Goal: Task Accomplishment & Management: Use online tool/utility

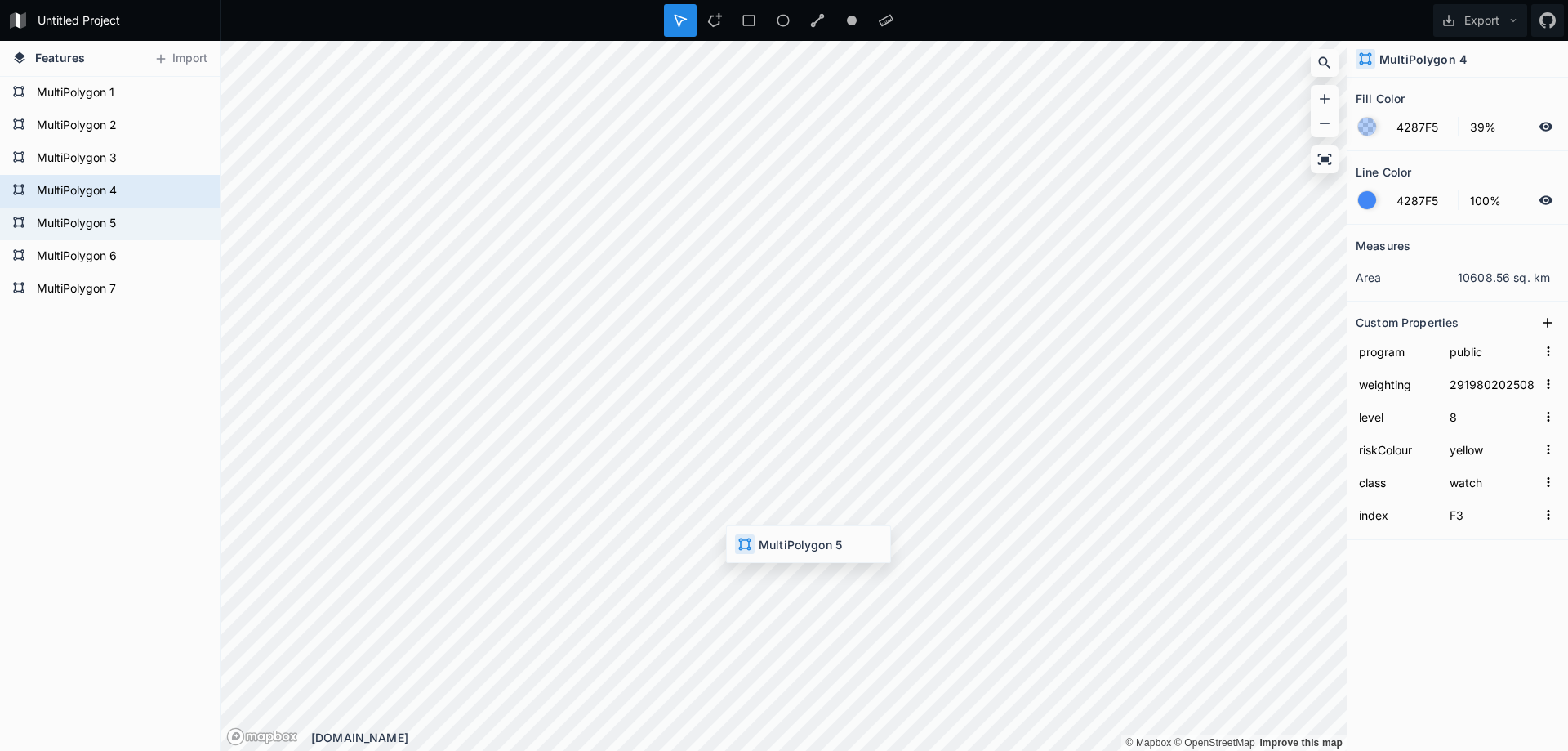
type input "29197420250820166000"
type input "warning"
type input "F4"
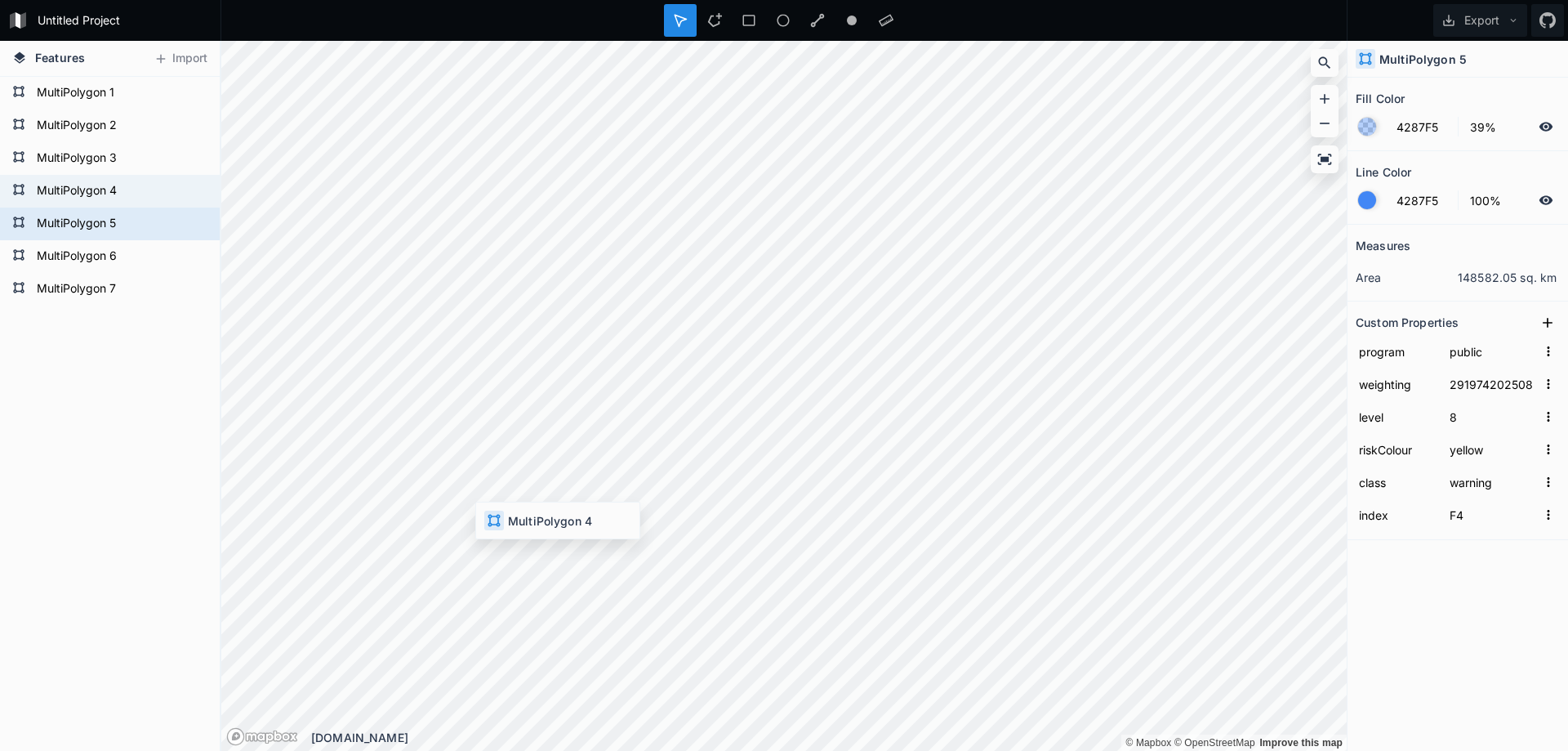
type input "29198020250820153000"
type input "watch"
type input "F3"
type input "29197420250820166000"
type input "warning"
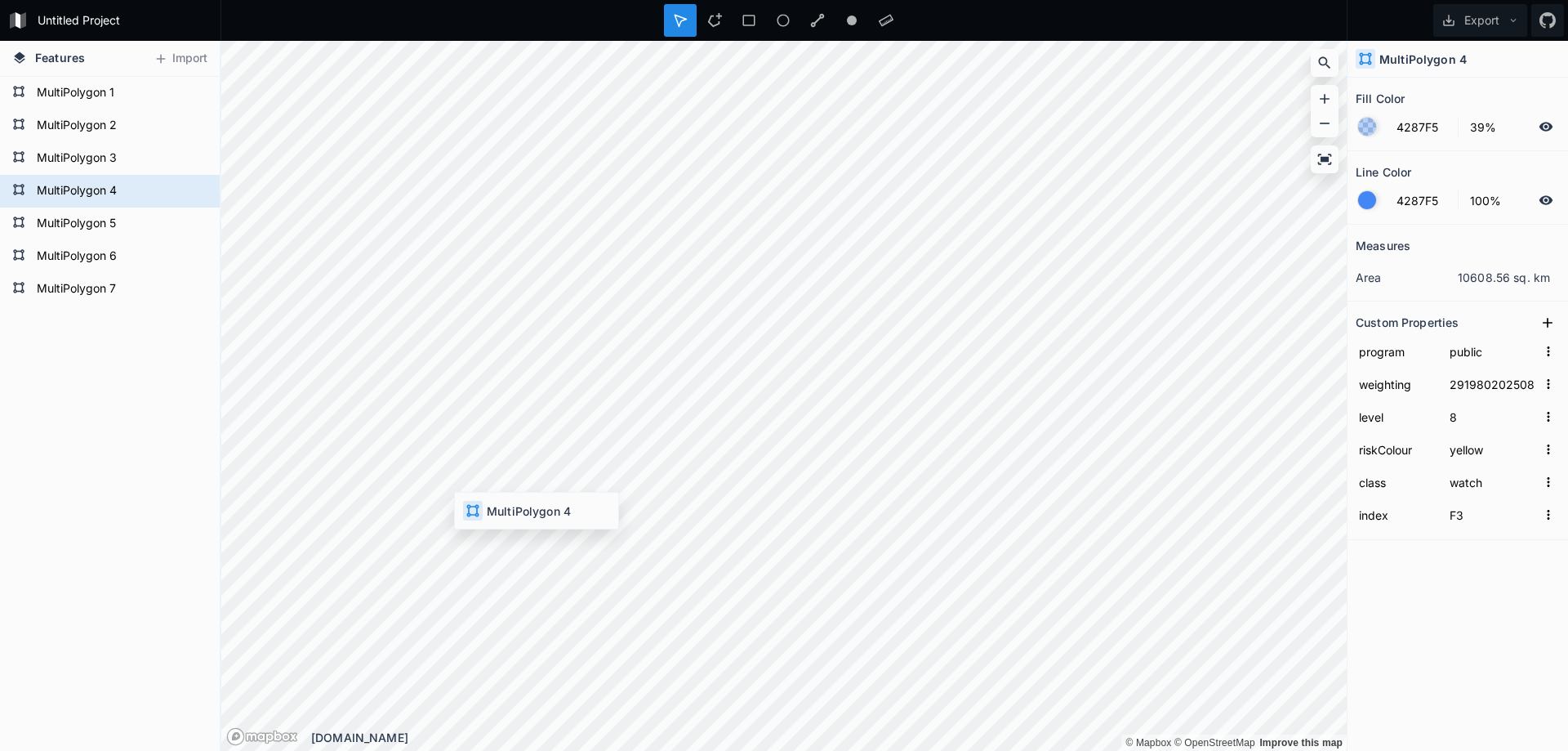
type input "F4"
type input "29198020250820153000"
type input "watch"
type input "F3"
type input "29197420250820166000"
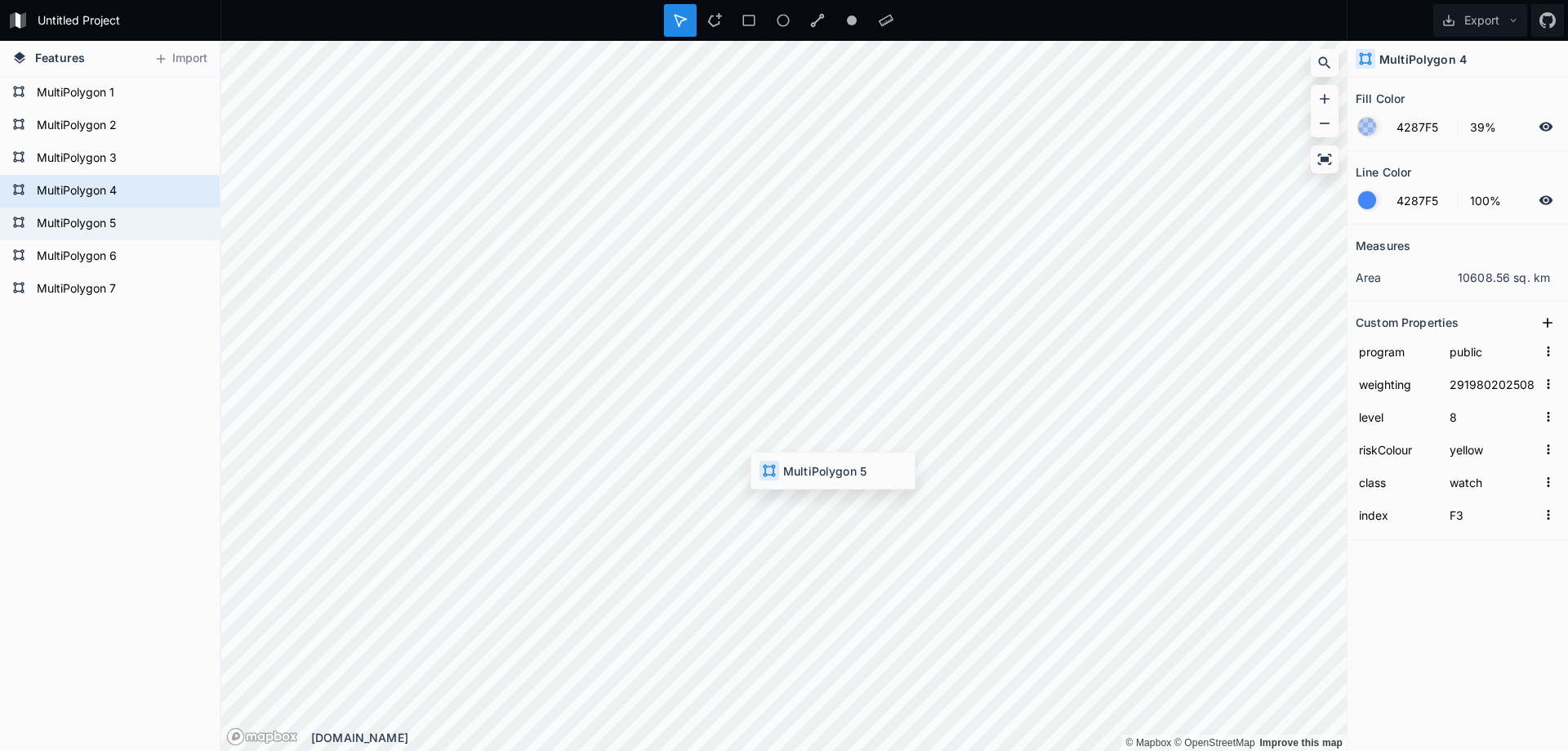
type input "warning"
type input "F4"
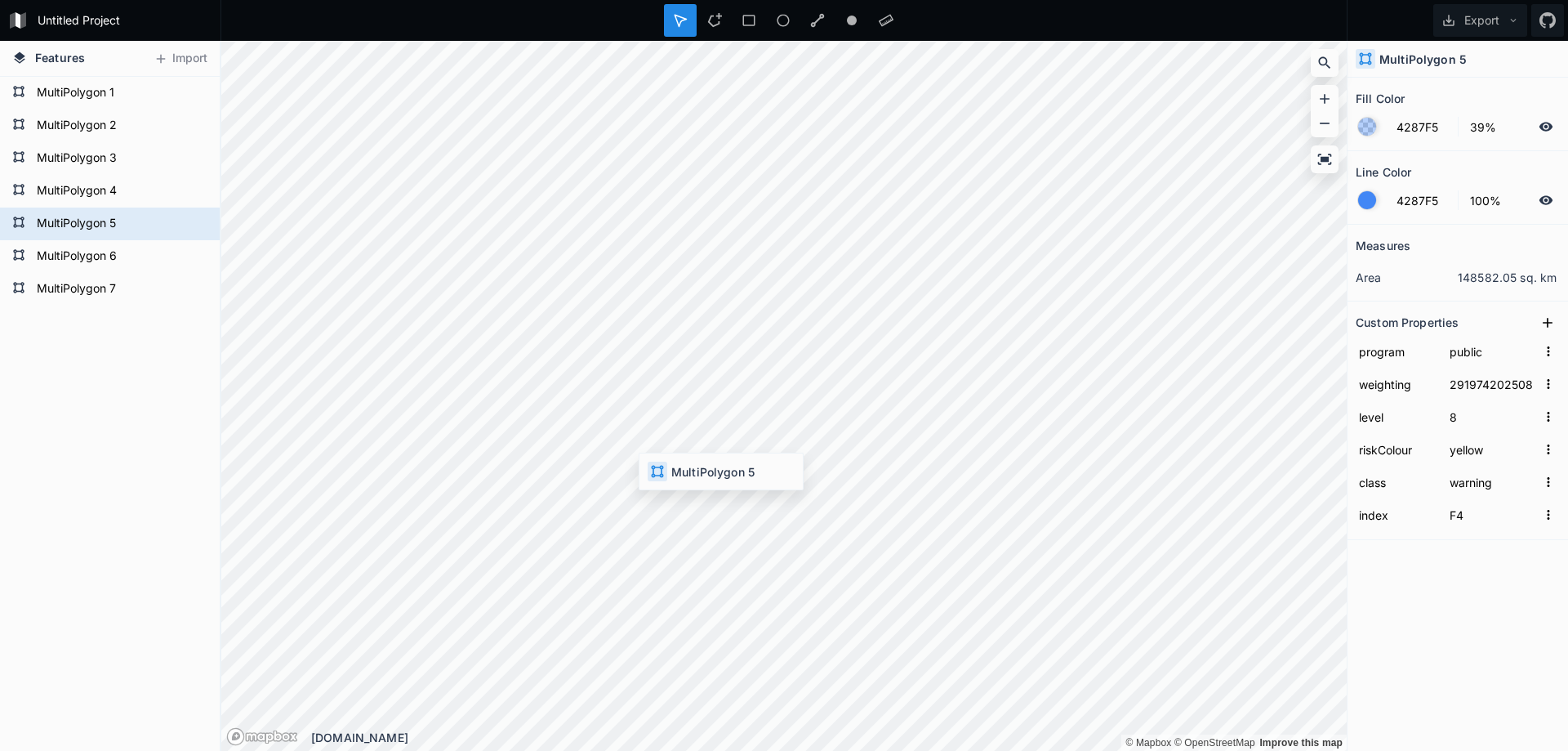
type input "29198020250820153000"
type input "watch"
type input "F3"
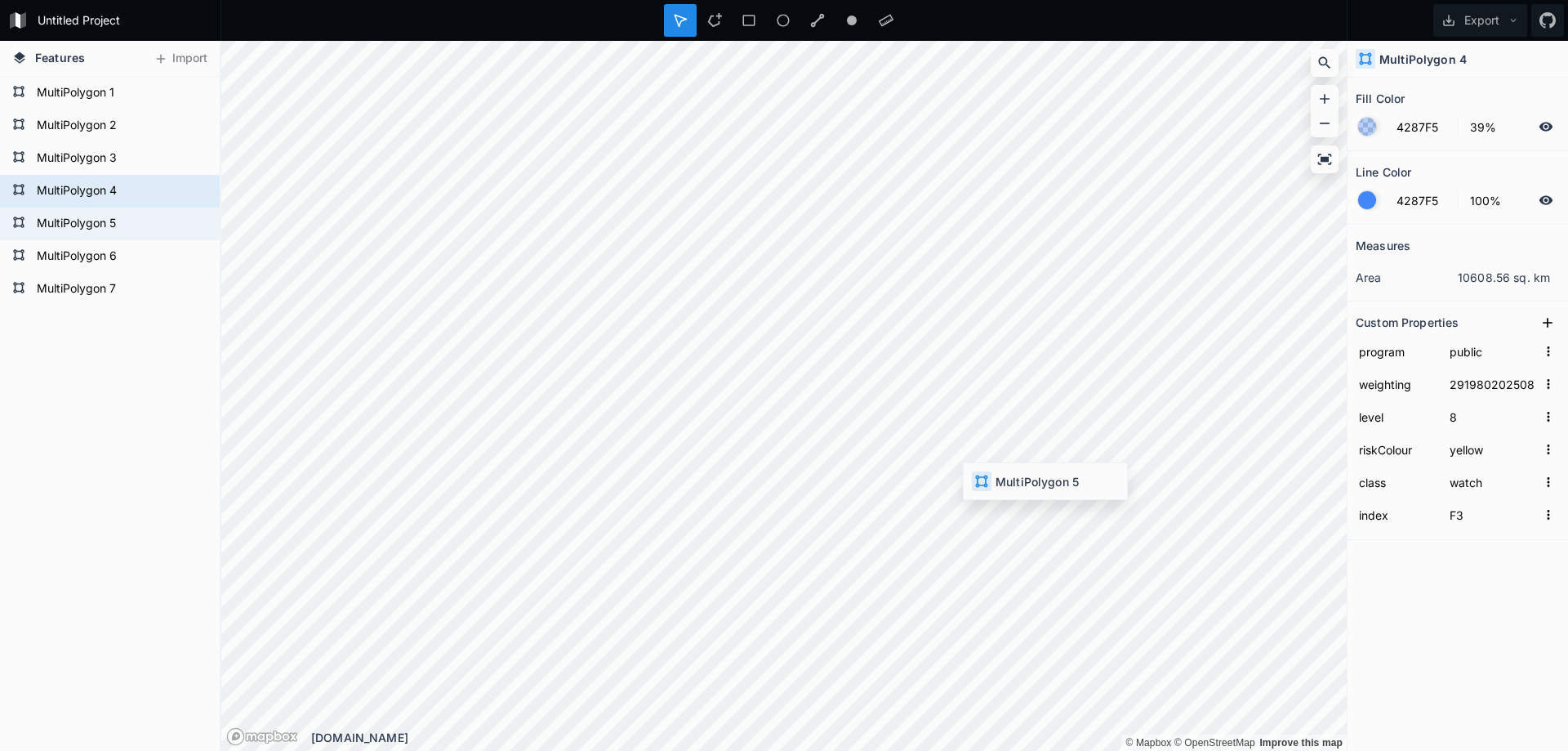
type input "29197420250820166000"
type input "warning"
type input "F4"
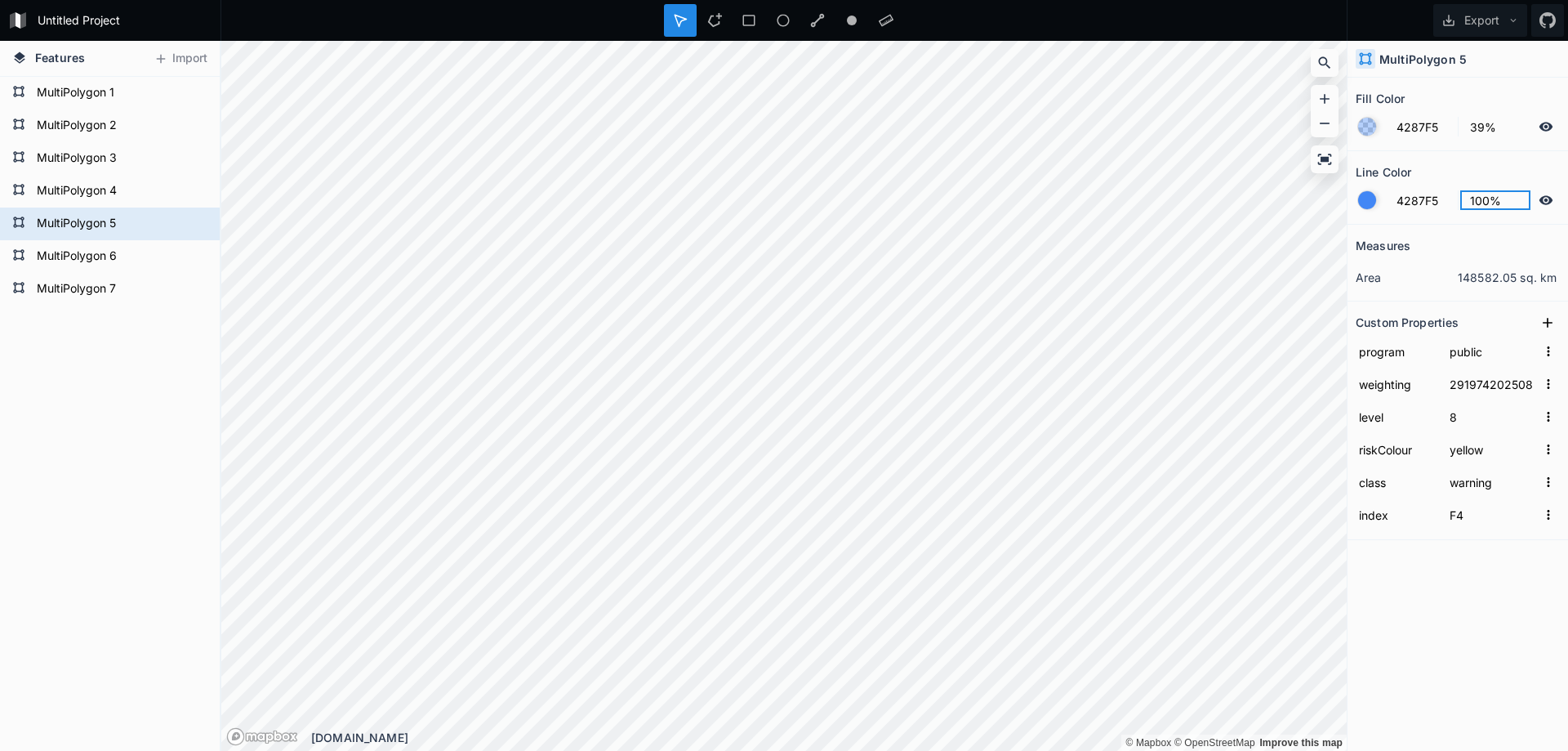
click at [1491, 203] on input "100%" at bounding box center [1494, 200] width 71 height 19
click at [1539, 203] on icon at bounding box center [1545, 200] width 15 height 15
type input "29198020250820153000"
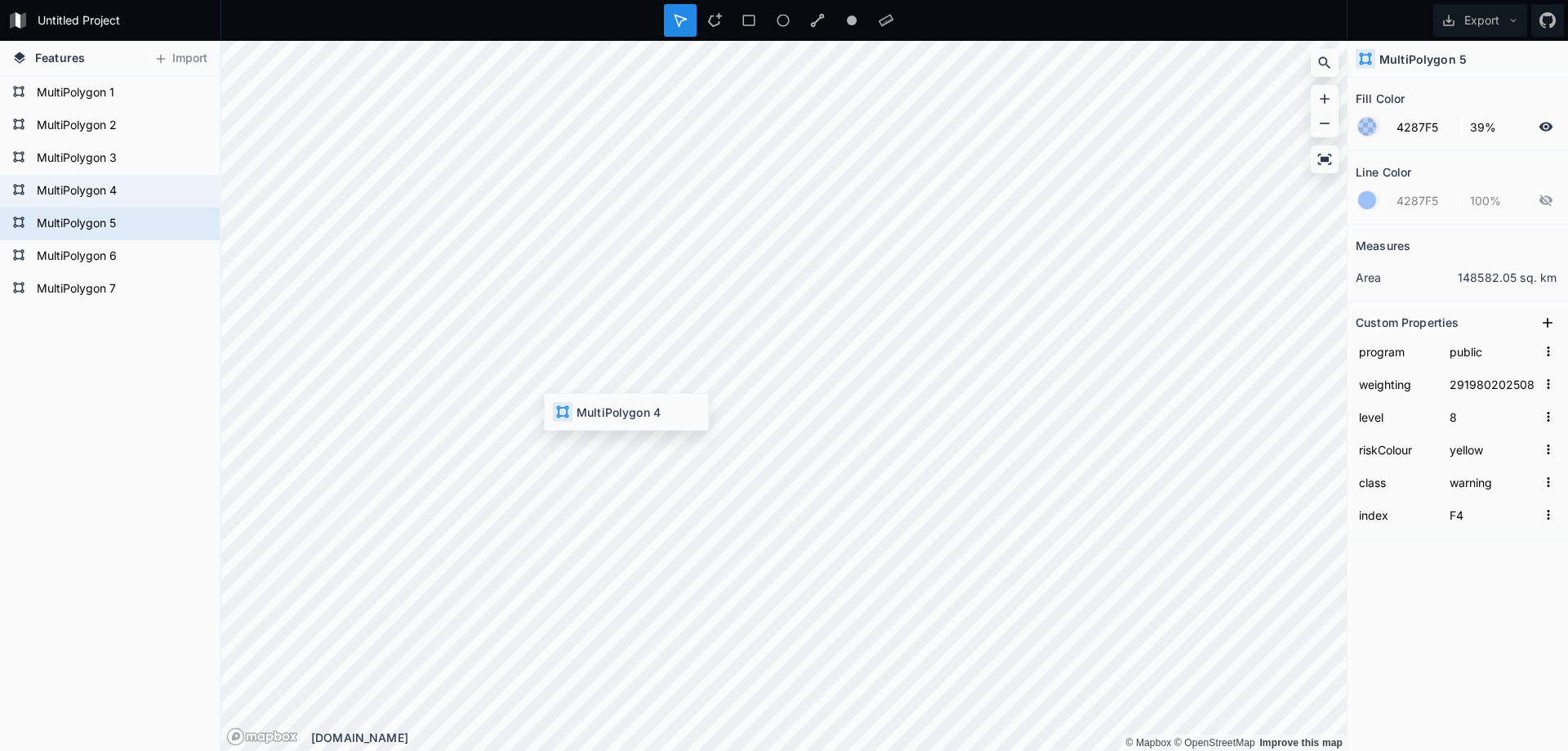
type input "watch"
type input "F3"
type input "29197420250820166000"
type input "warning"
type input "F4"
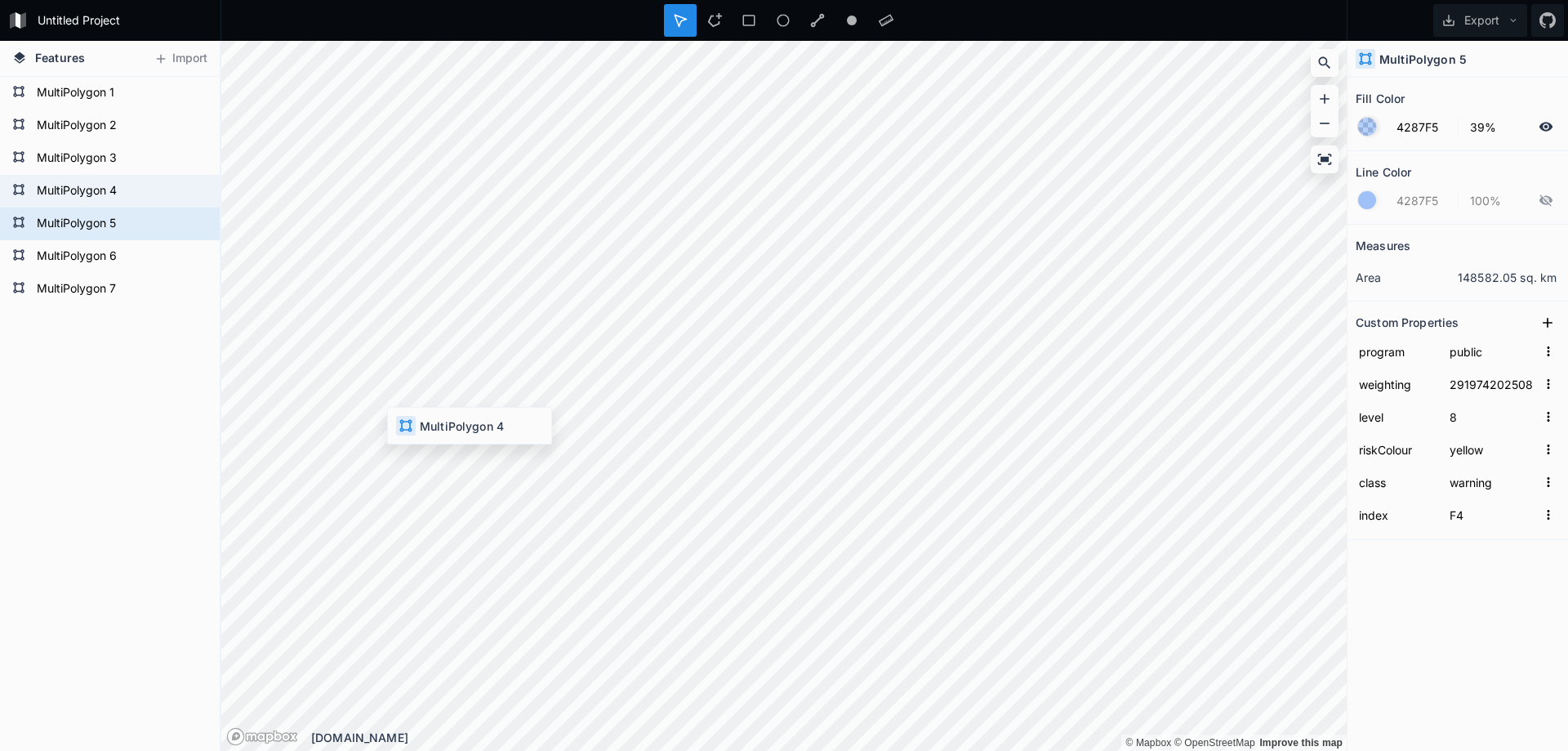
type input "29198020250820153000"
type input "watch"
type input "F3"
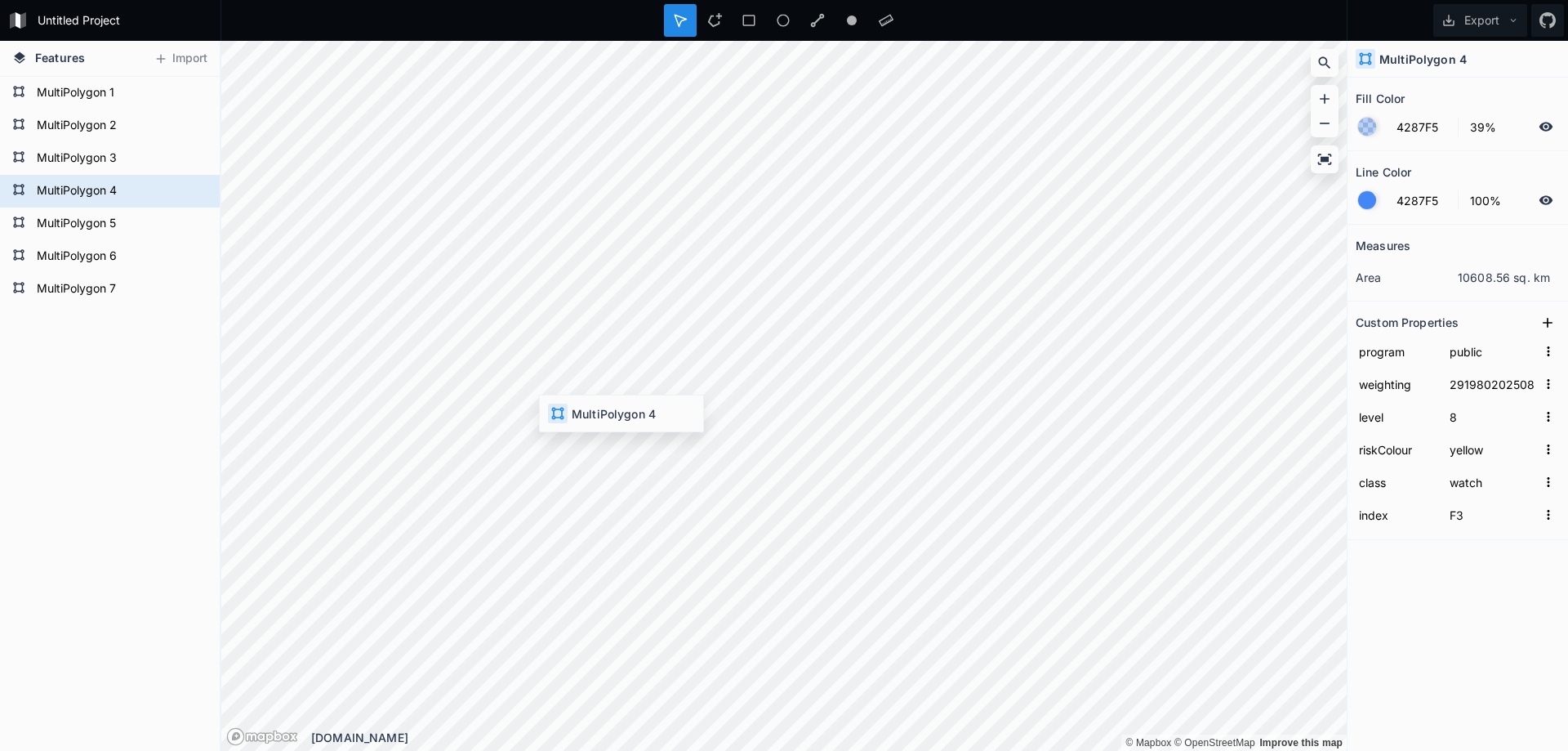
type input "29197420250820166000"
type input "warning"
type input "F4"
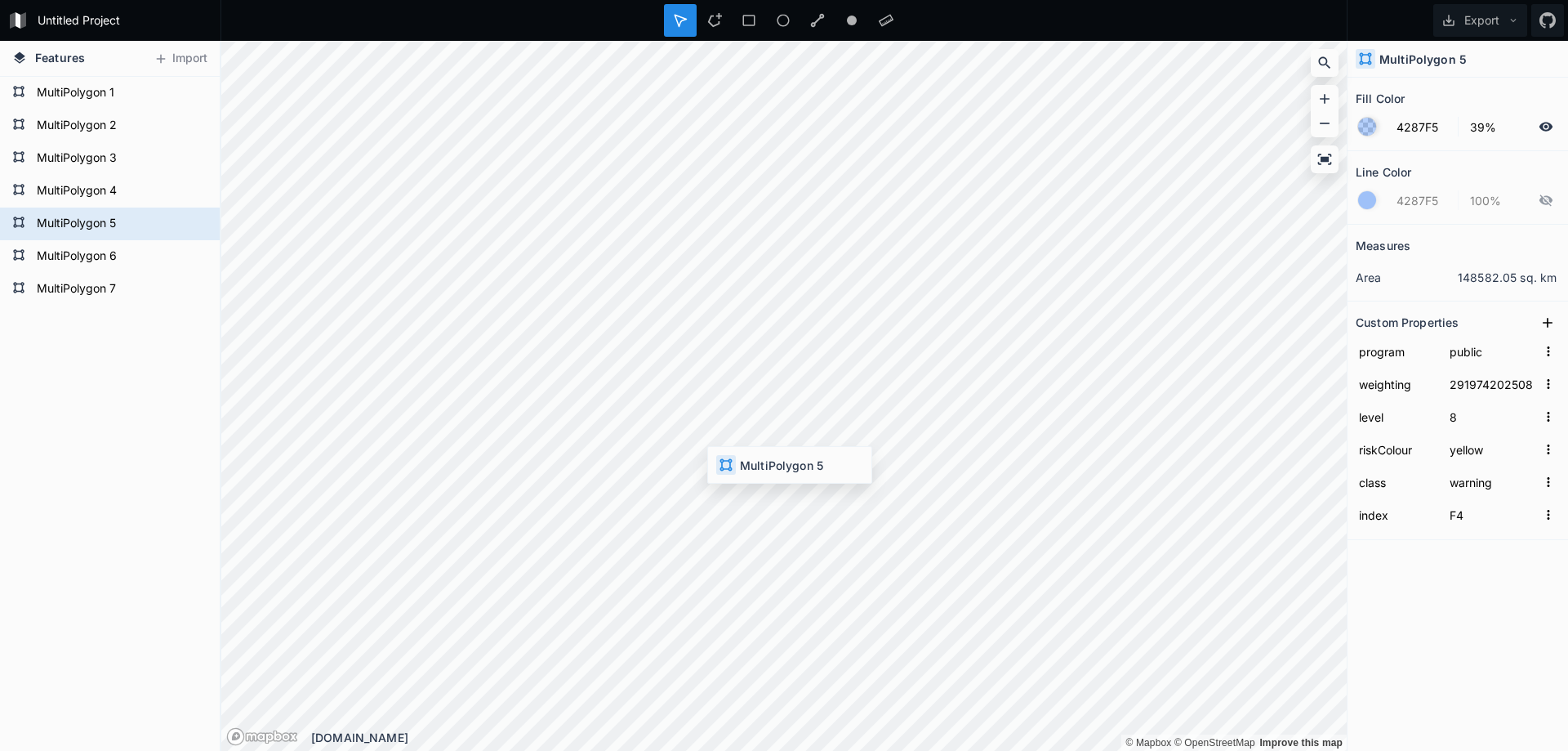
type input "29198020250820153000"
type input "watch"
type input "F3"
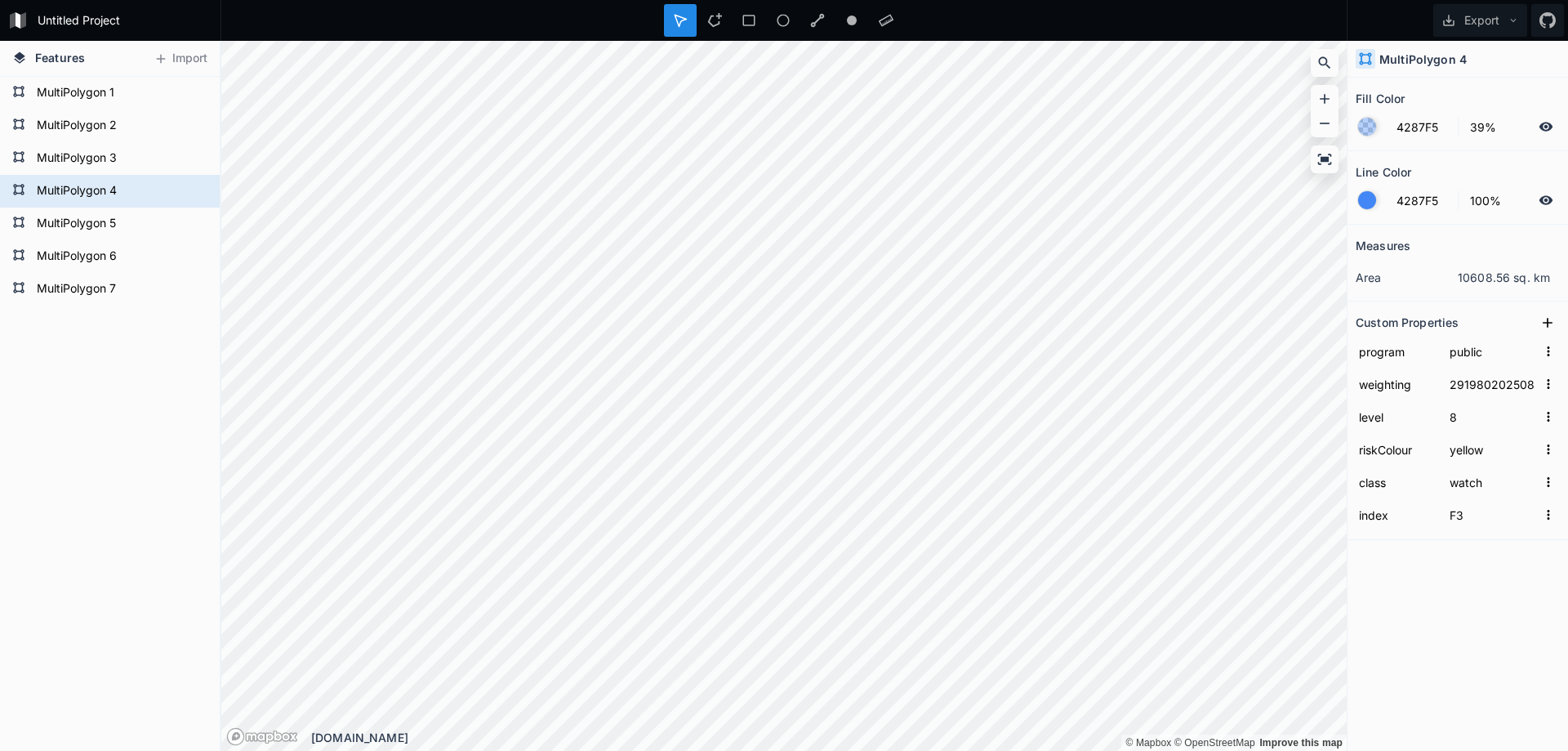
click at [155, 511] on div "Features Import MultiPolygon 7 MultiPolygon 6 MultiPolygon 5 MultiPolygon 4 Mul…" at bounding box center [784, 395] width 1568 height 710
click at [1546, 202] on icon at bounding box center [1546, 199] width 14 height 9
type input "29197420250820166000"
type input "warning"
type input "F4"
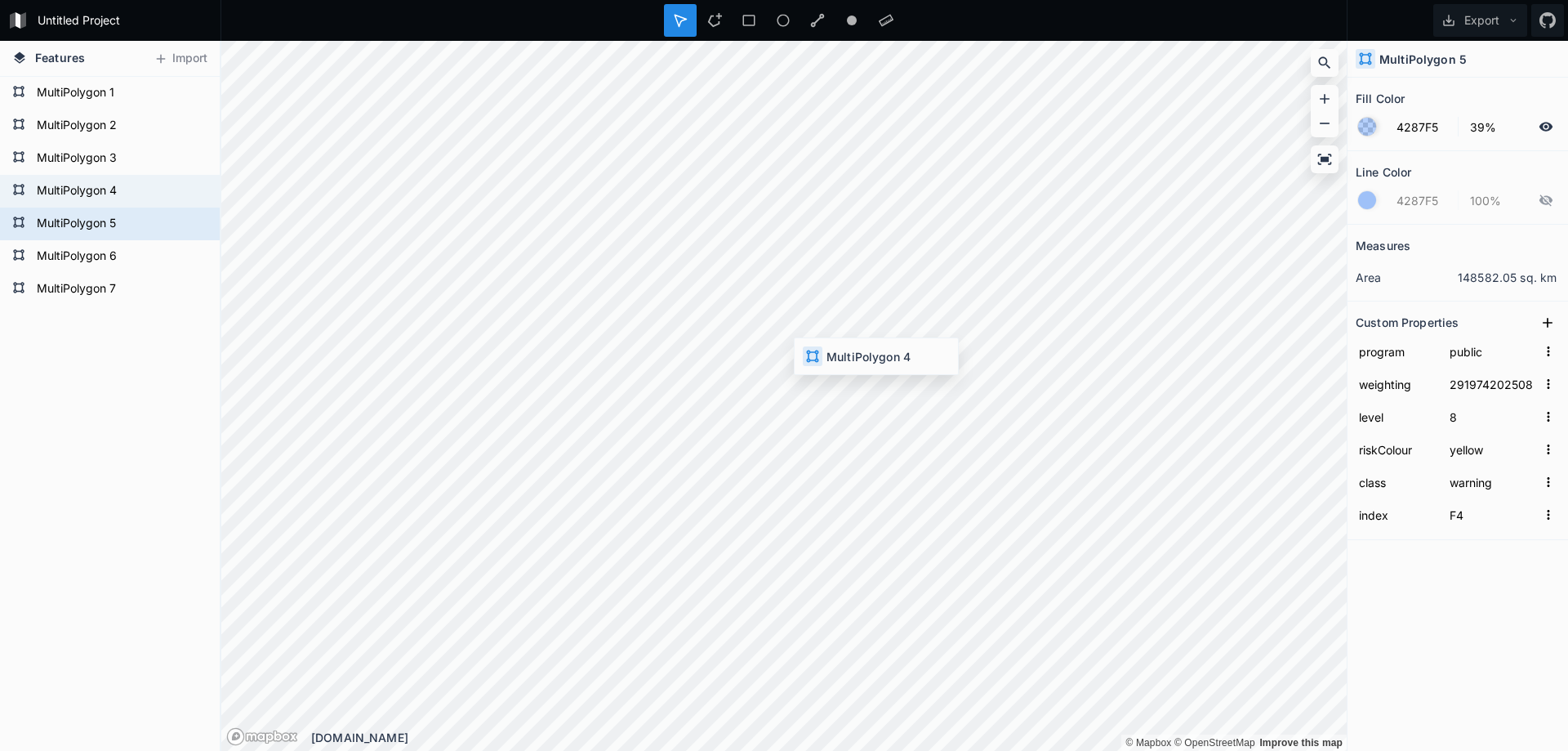
type input "29198020250820153000"
type input "watch"
type input "F3"
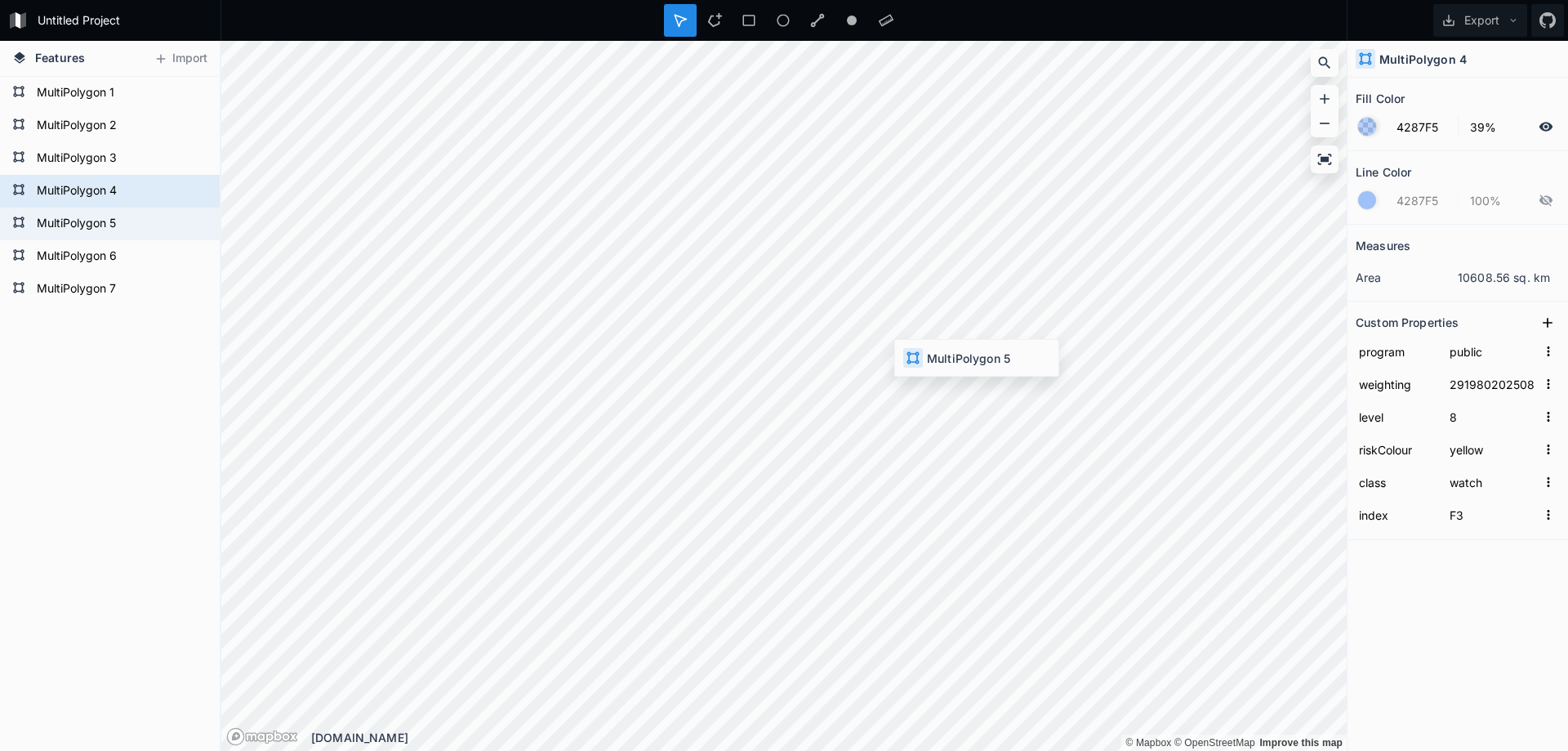
type input "29197420250820166000"
type input "warning"
type input "F4"
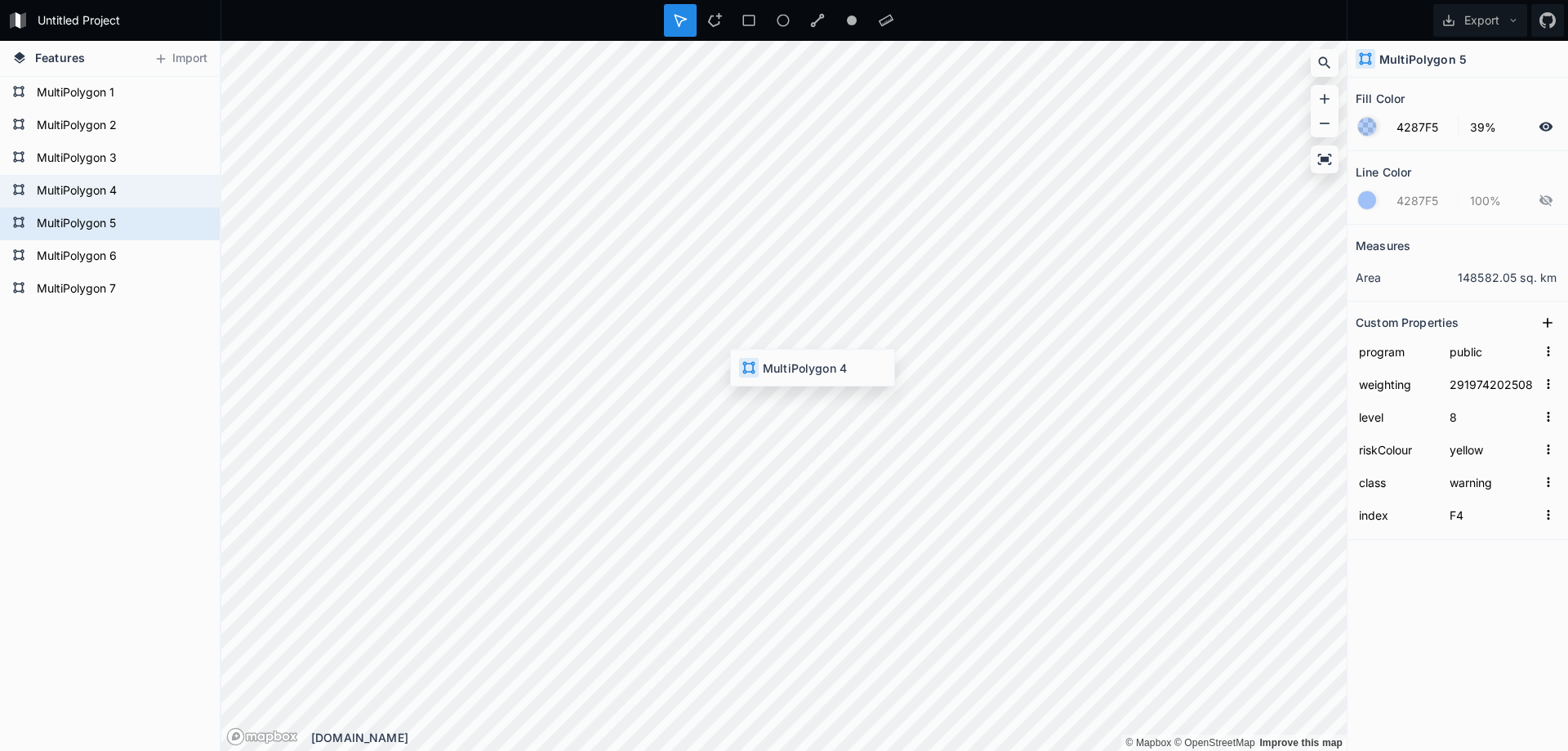
type input "29198020250820153000"
type input "watch"
type input "F3"
type input "29197420250820166000"
type input "warning"
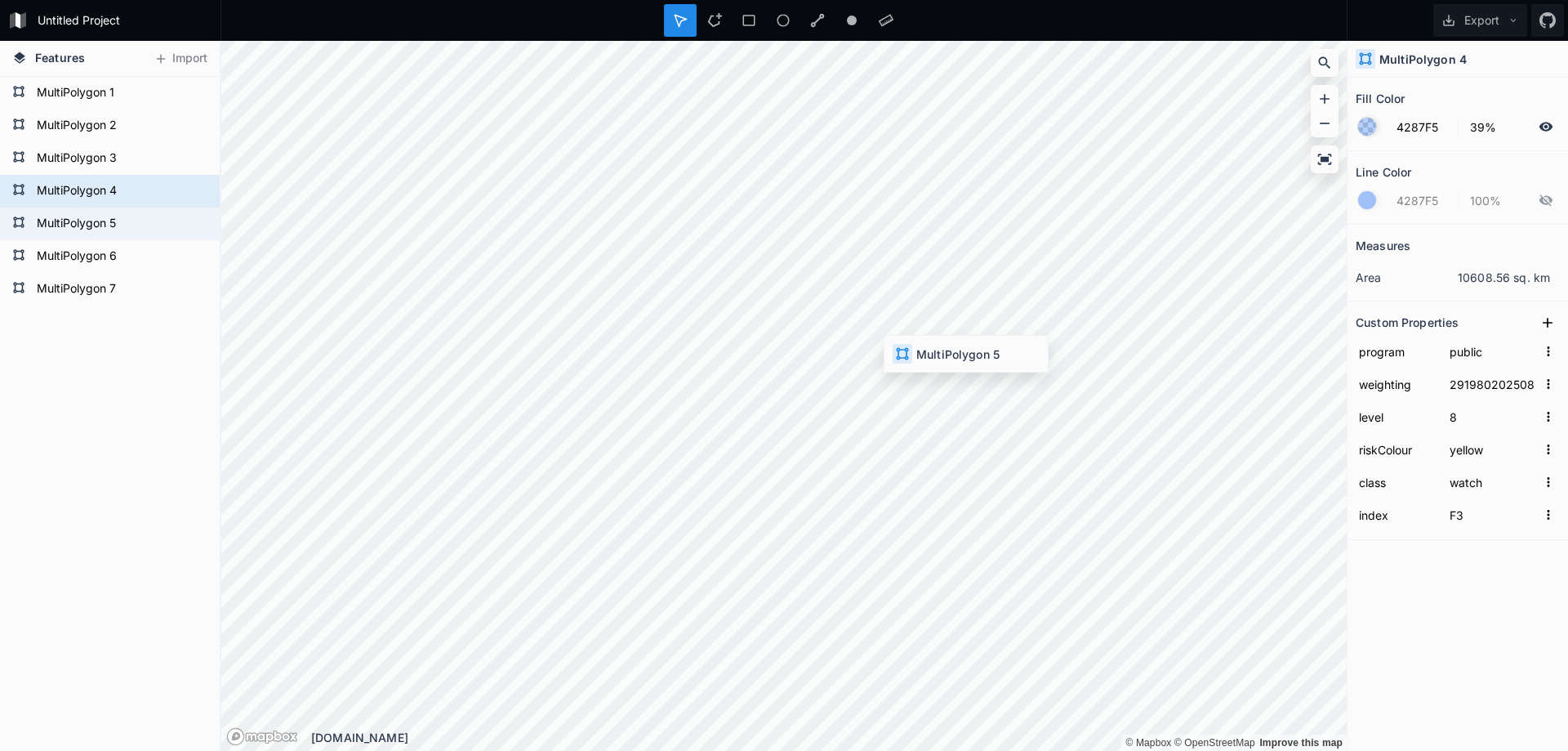
type input "F4"
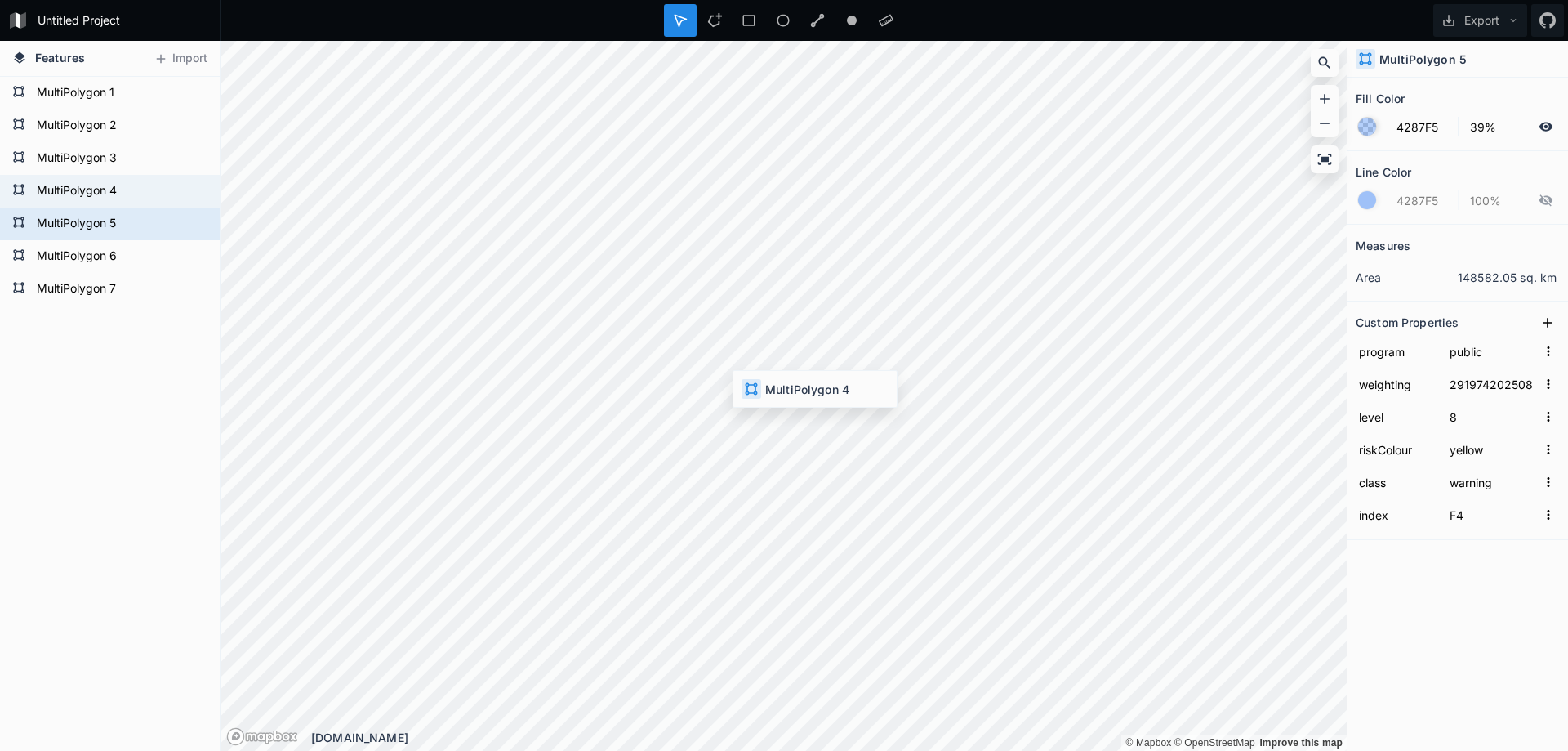
type input "29198020250820153000"
type input "watch"
type input "F3"
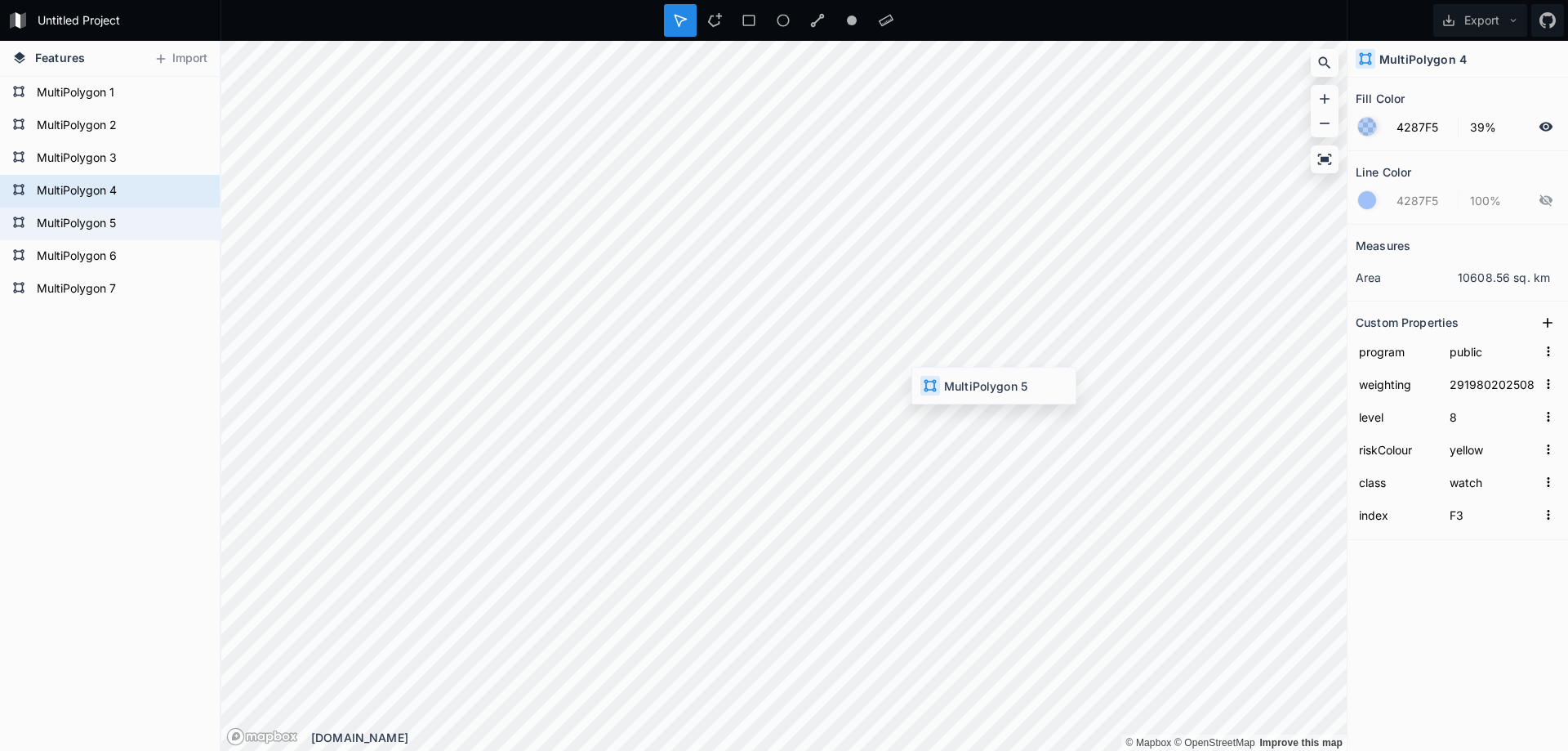
type input "29197420250820166000"
type input "warning"
type input "F4"
type input "29198020250820153000"
type input "watch"
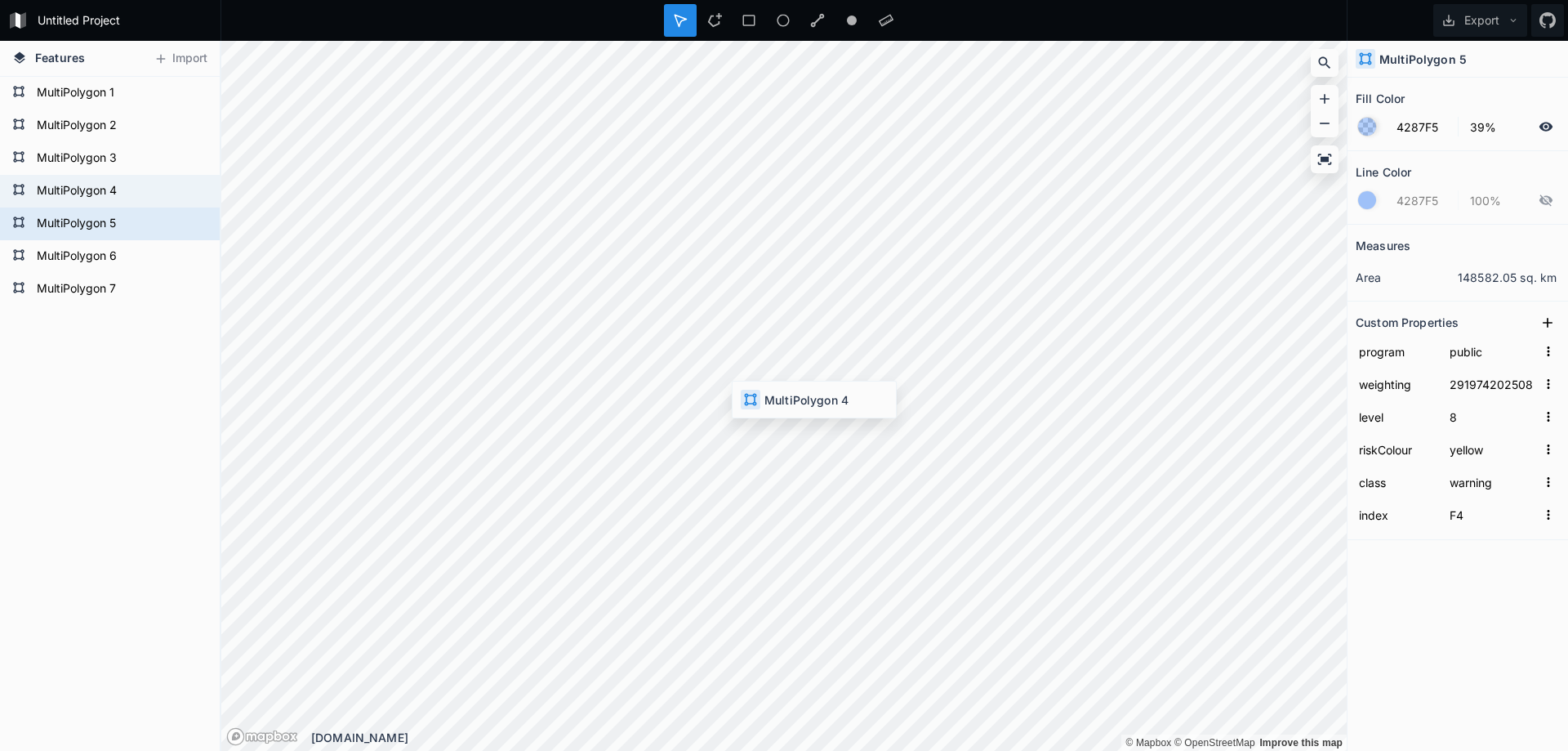
type input "F3"
type input "29197420250820166000"
type input "warning"
type input "F4"
type input "29198020250820153000"
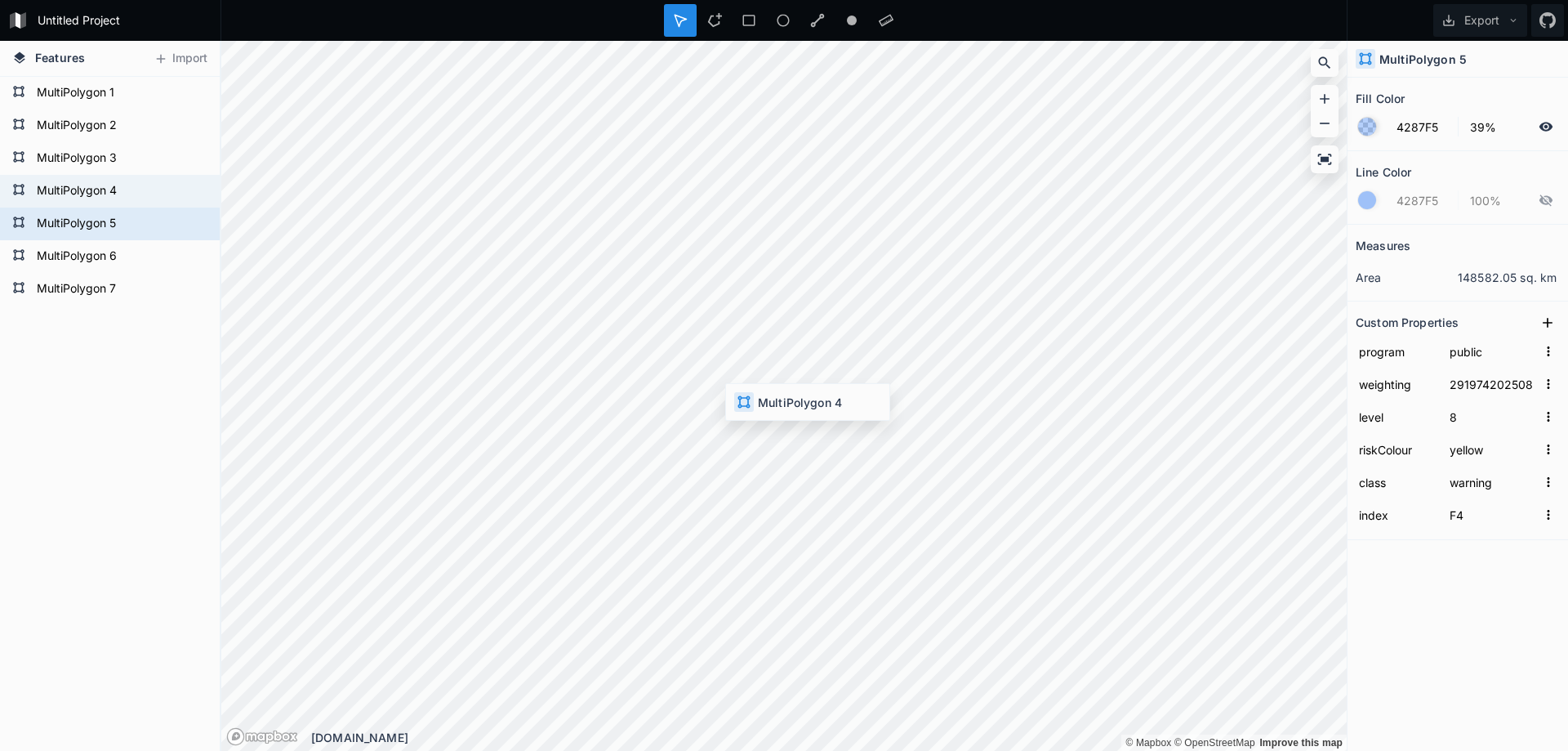
type input "watch"
type input "F3"
type input "29197420250820166000"
type input "warning"
type input "F4"
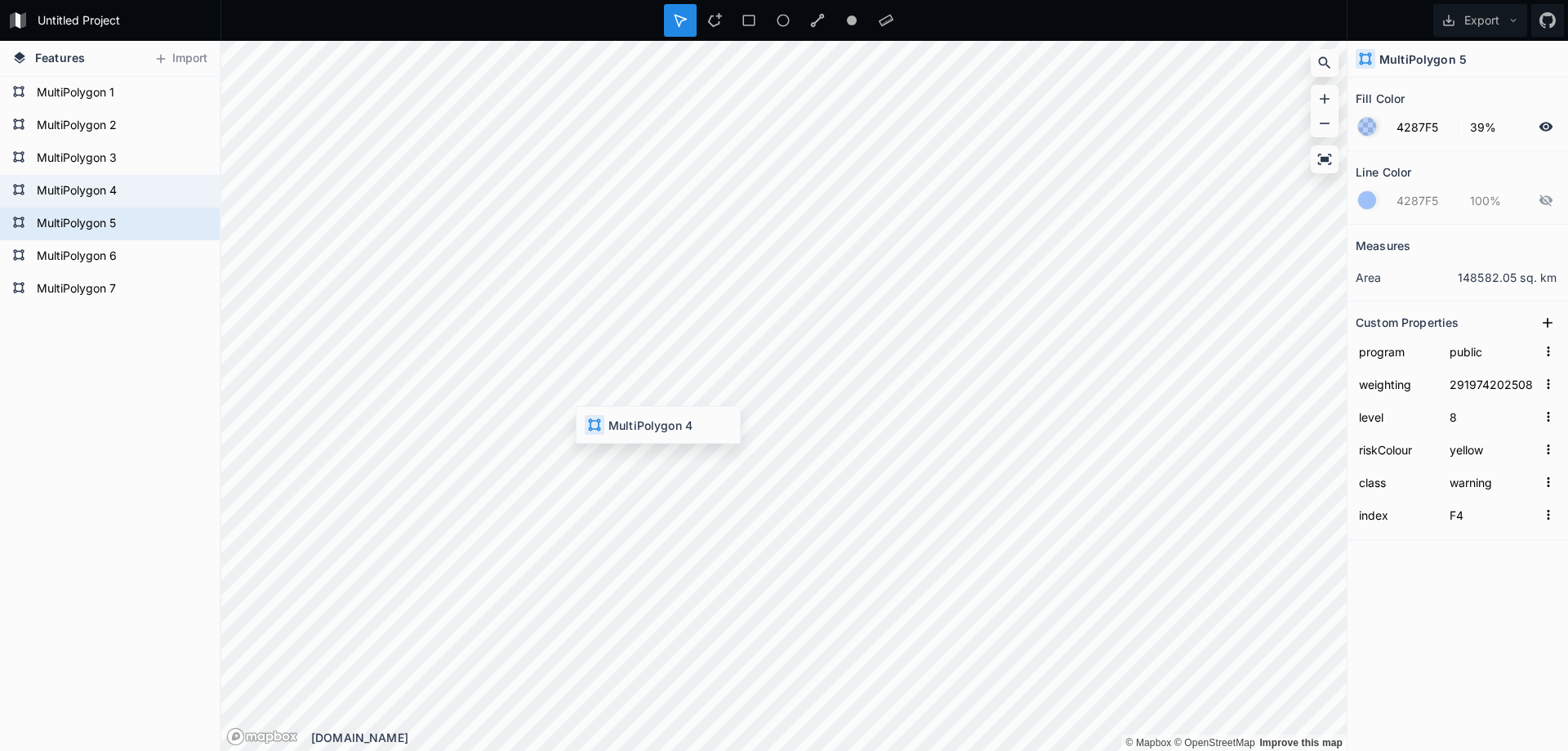
type input "29198020250820153000"
type input "watch"
type input "F3"
type input "29197420250820166000"
type input "warning"
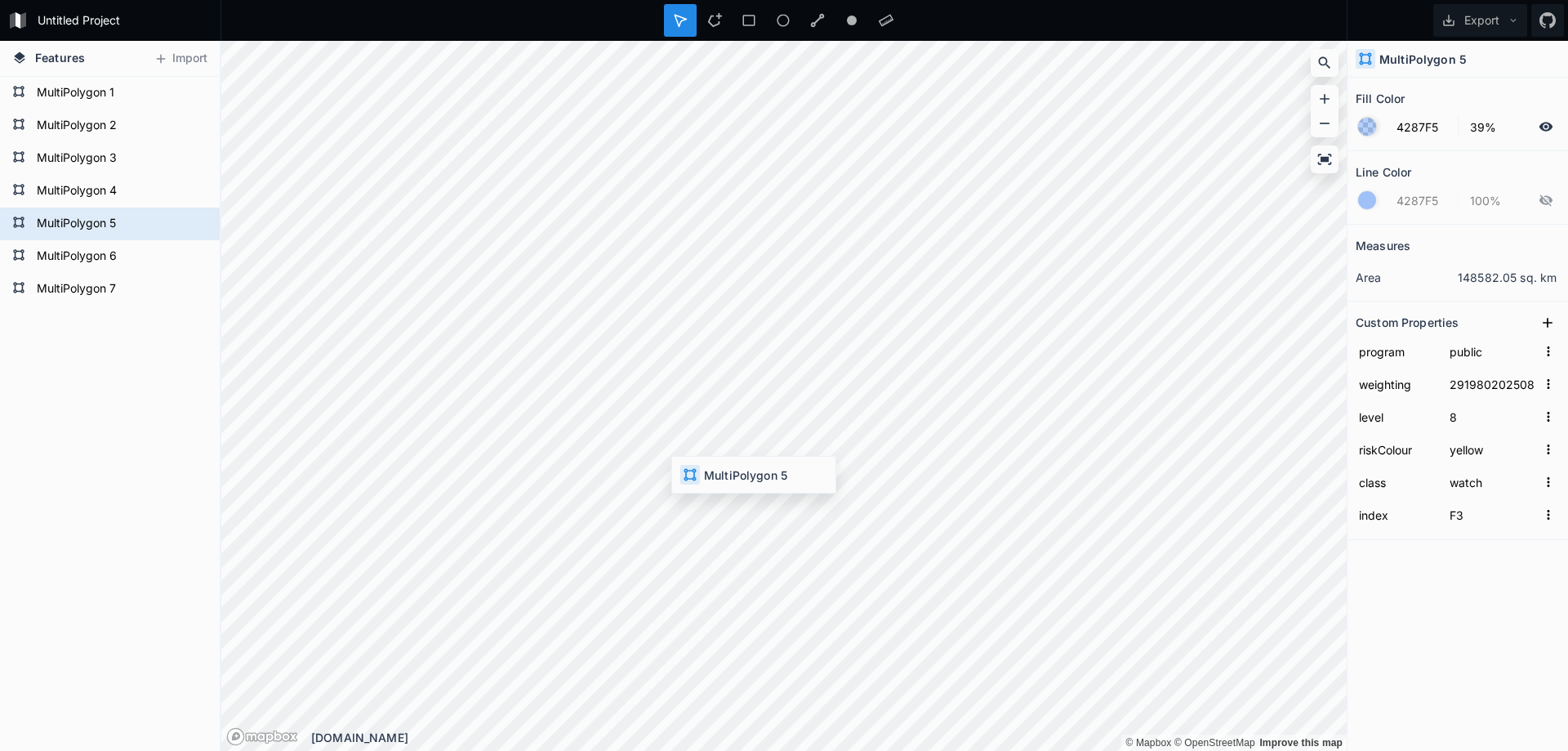
type input "F4"
type input "29198020250820153000"
type input "watch"
type input "F3"
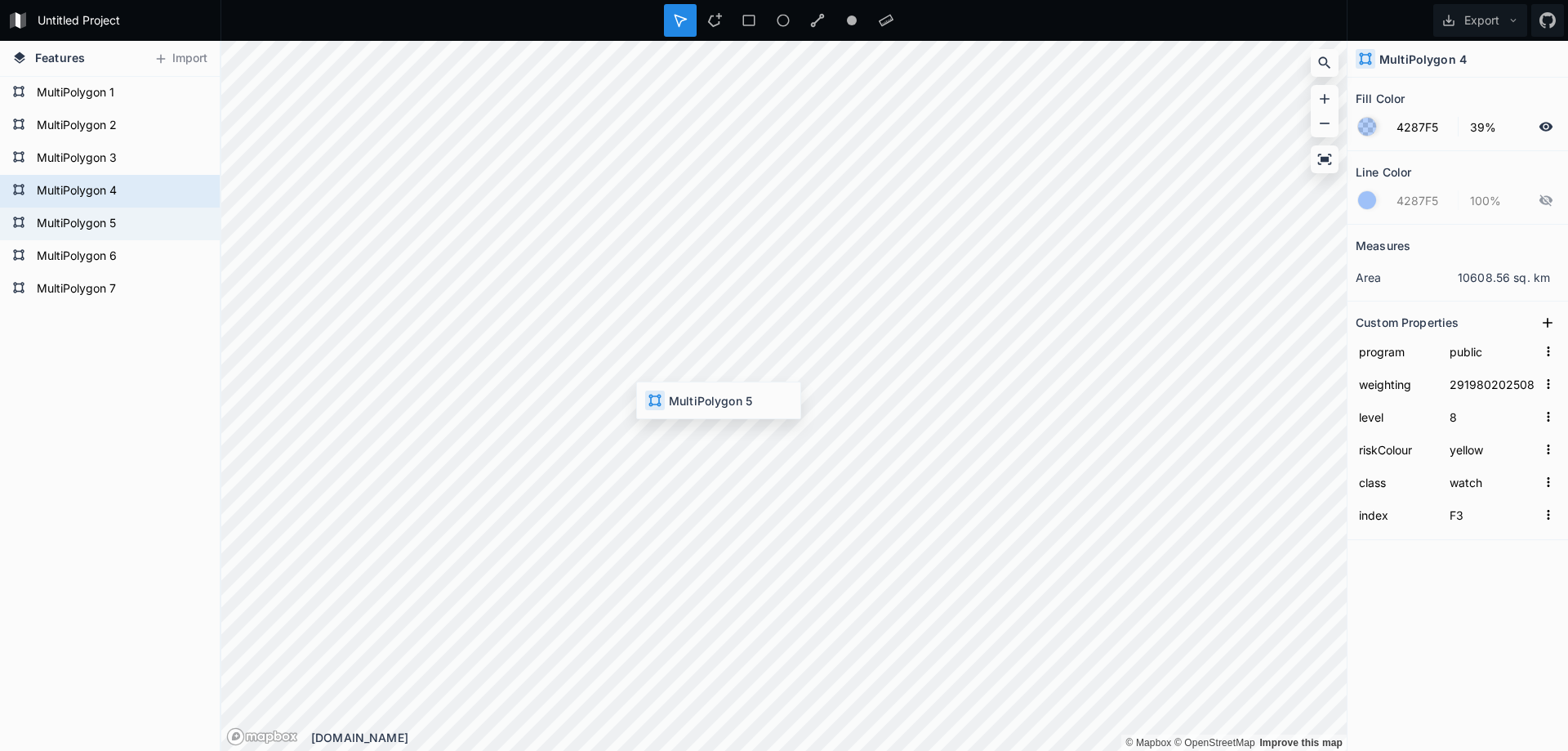
type input "29197420250820166000"
type input "warning"
type input "F4"
type input "29198020250820153000"
type input "watch"
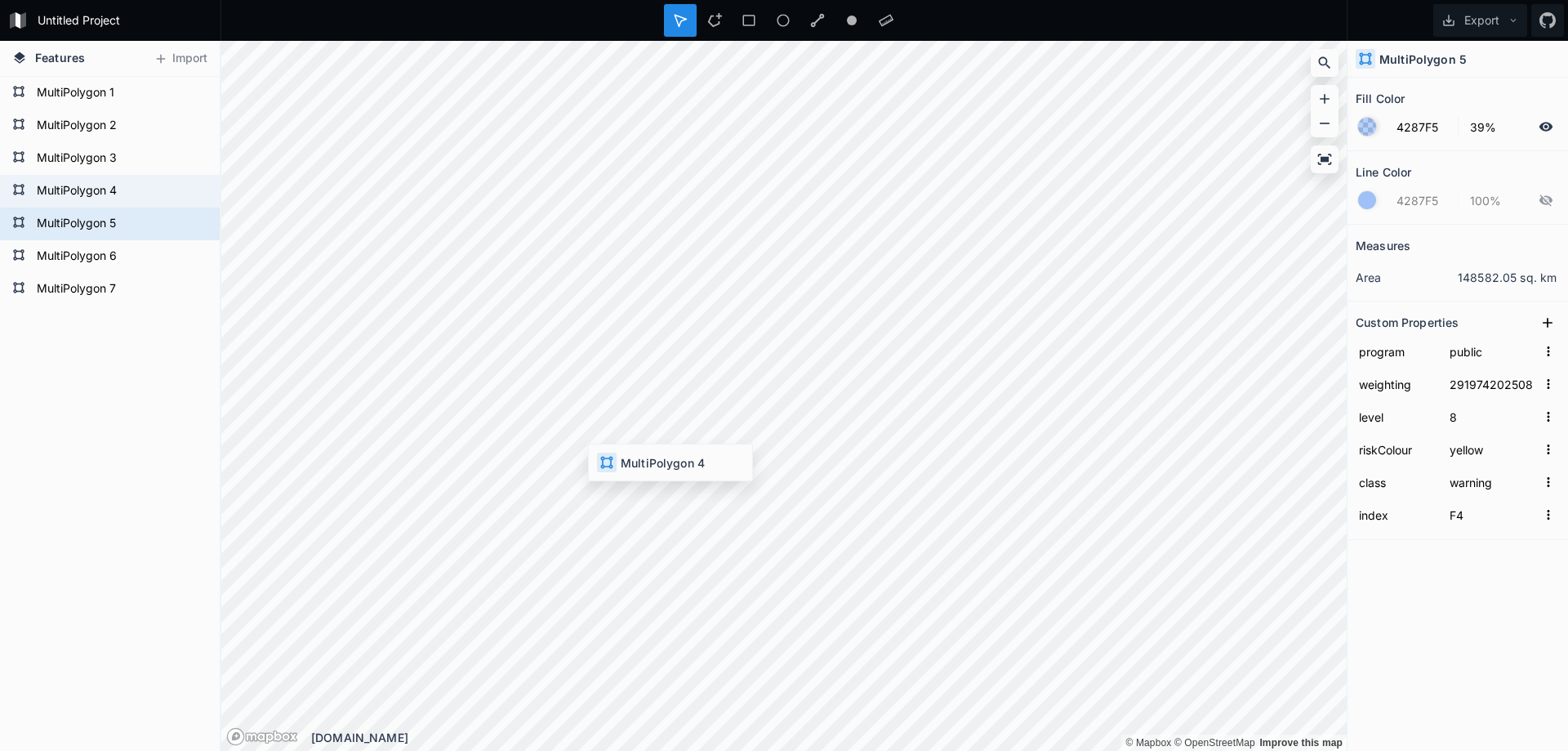
type input "F3"
type input "29197420250820166000"
type input "warning"
type input "F4"
type input "29198020250820153000"
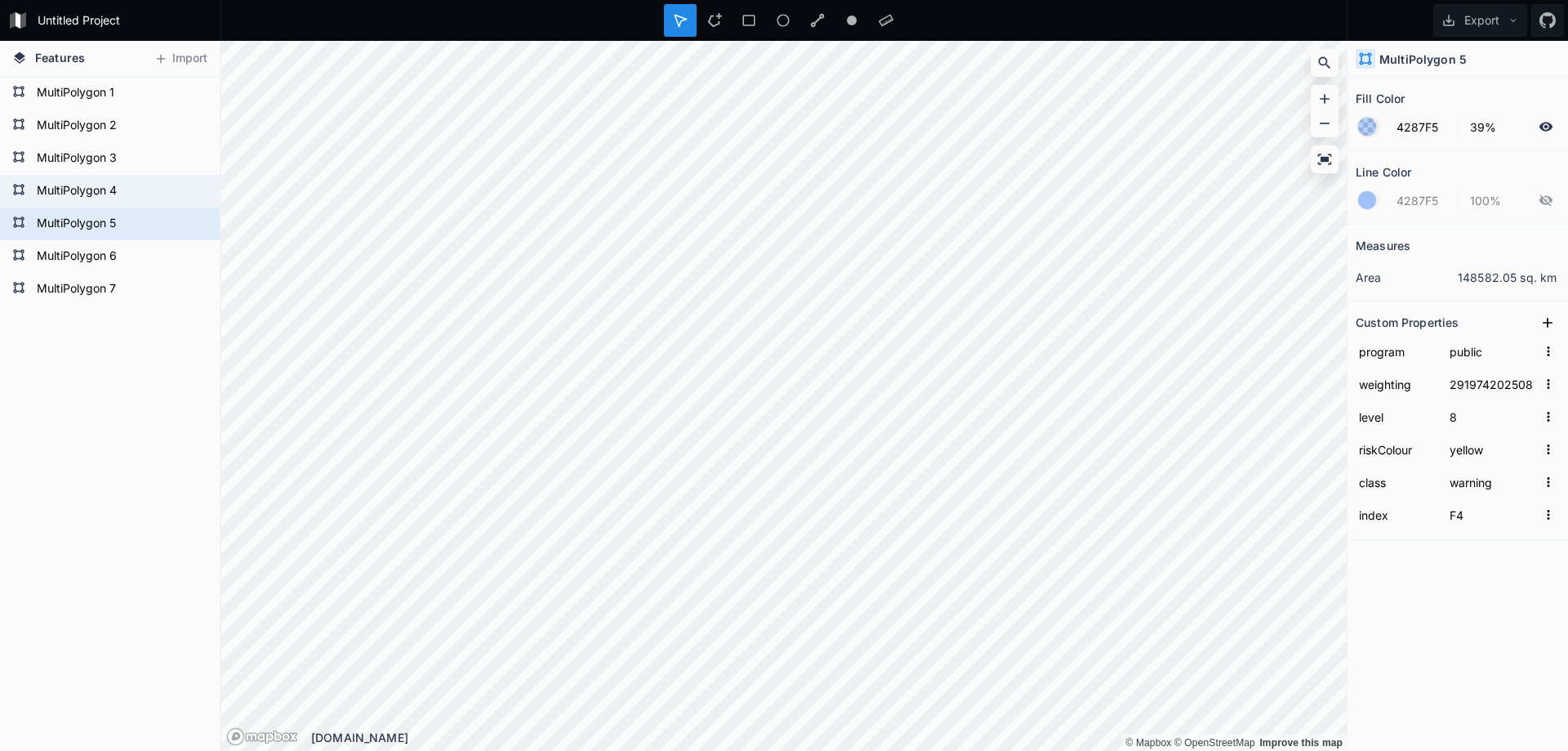
type input "watch"
type input "F3"
type input "29197420250820166000"
type input "warning"
type input "F4"
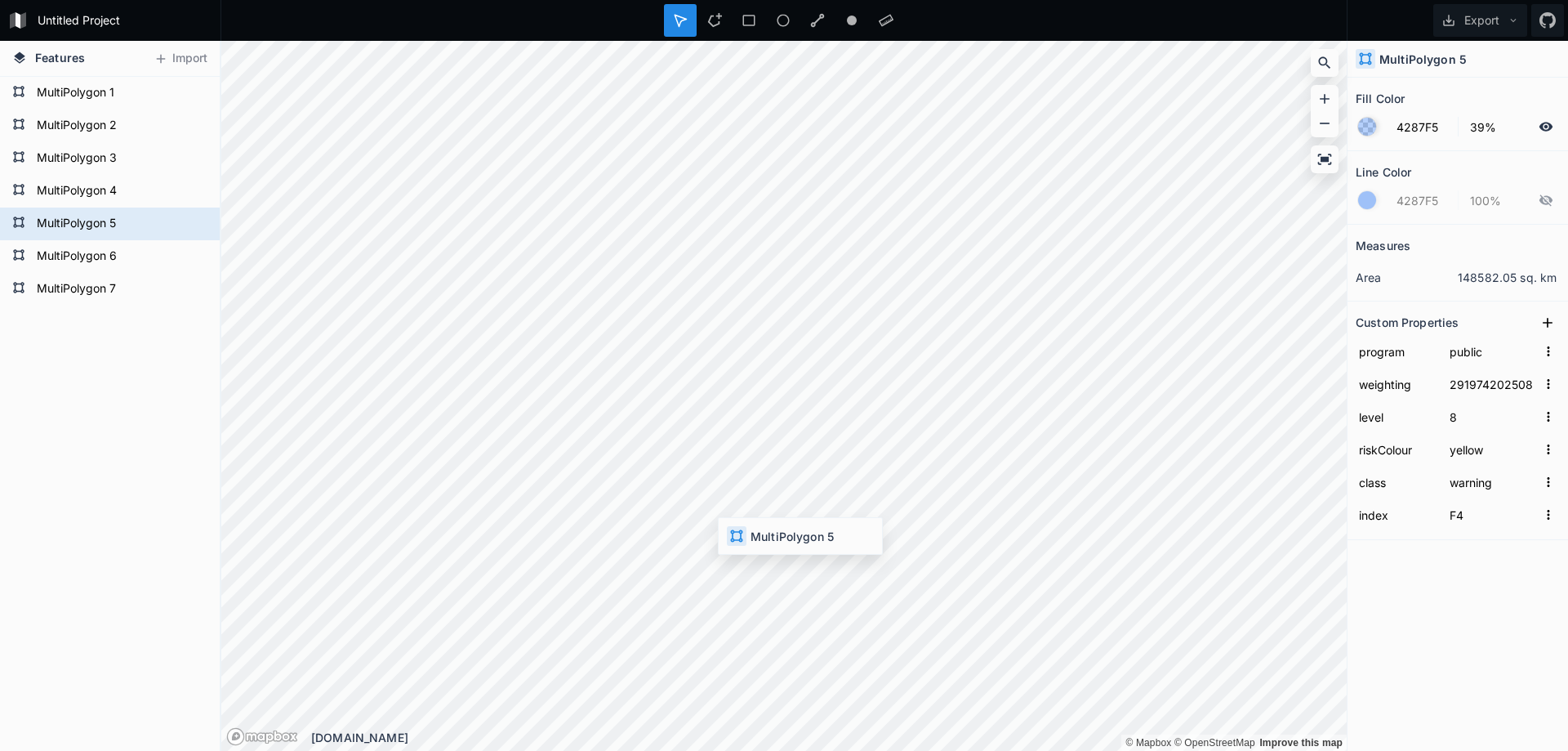
type input "29198020250820153000"
type input "watch"
type input "F3"
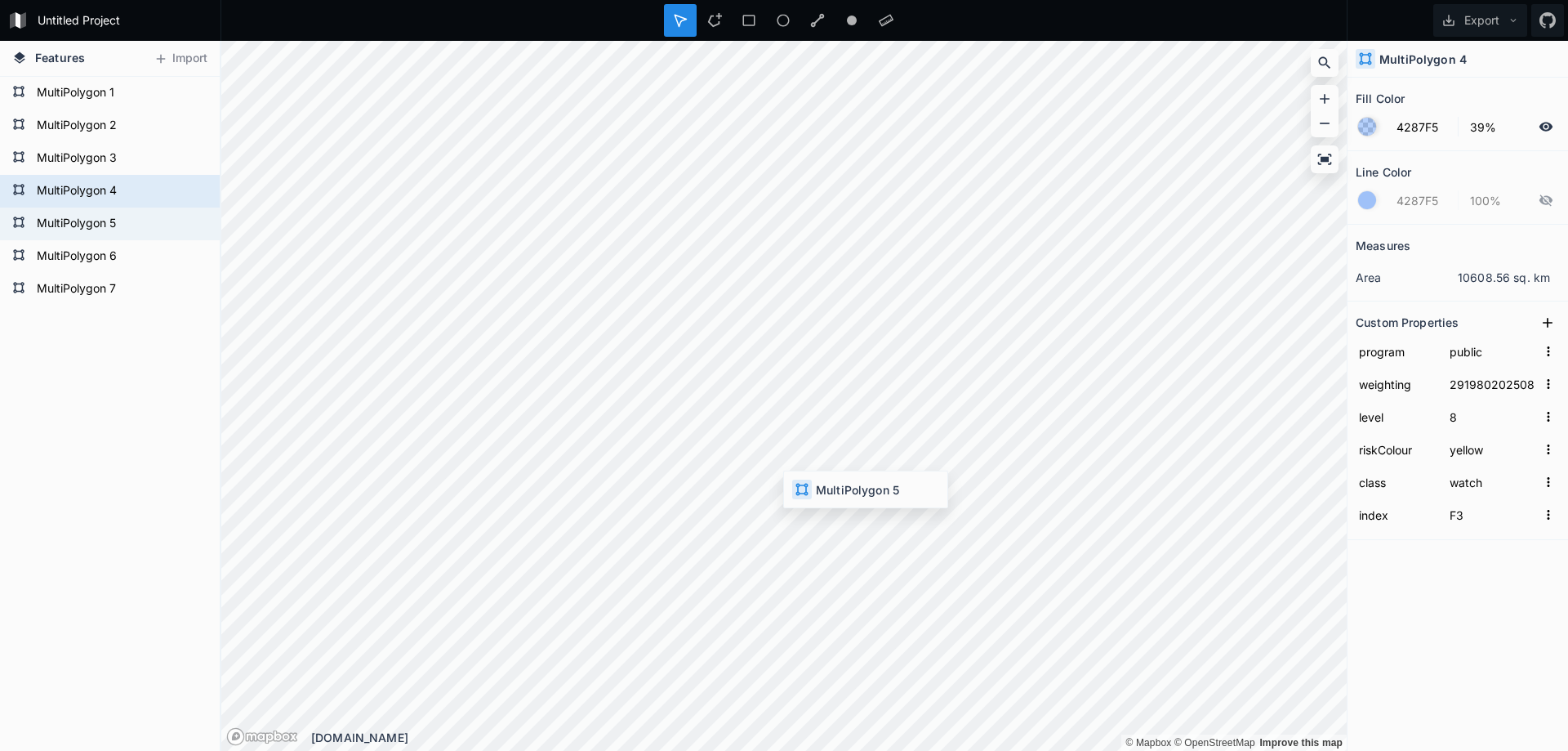
type input "29197420250820166000"
type input "warning"
type input "F4"
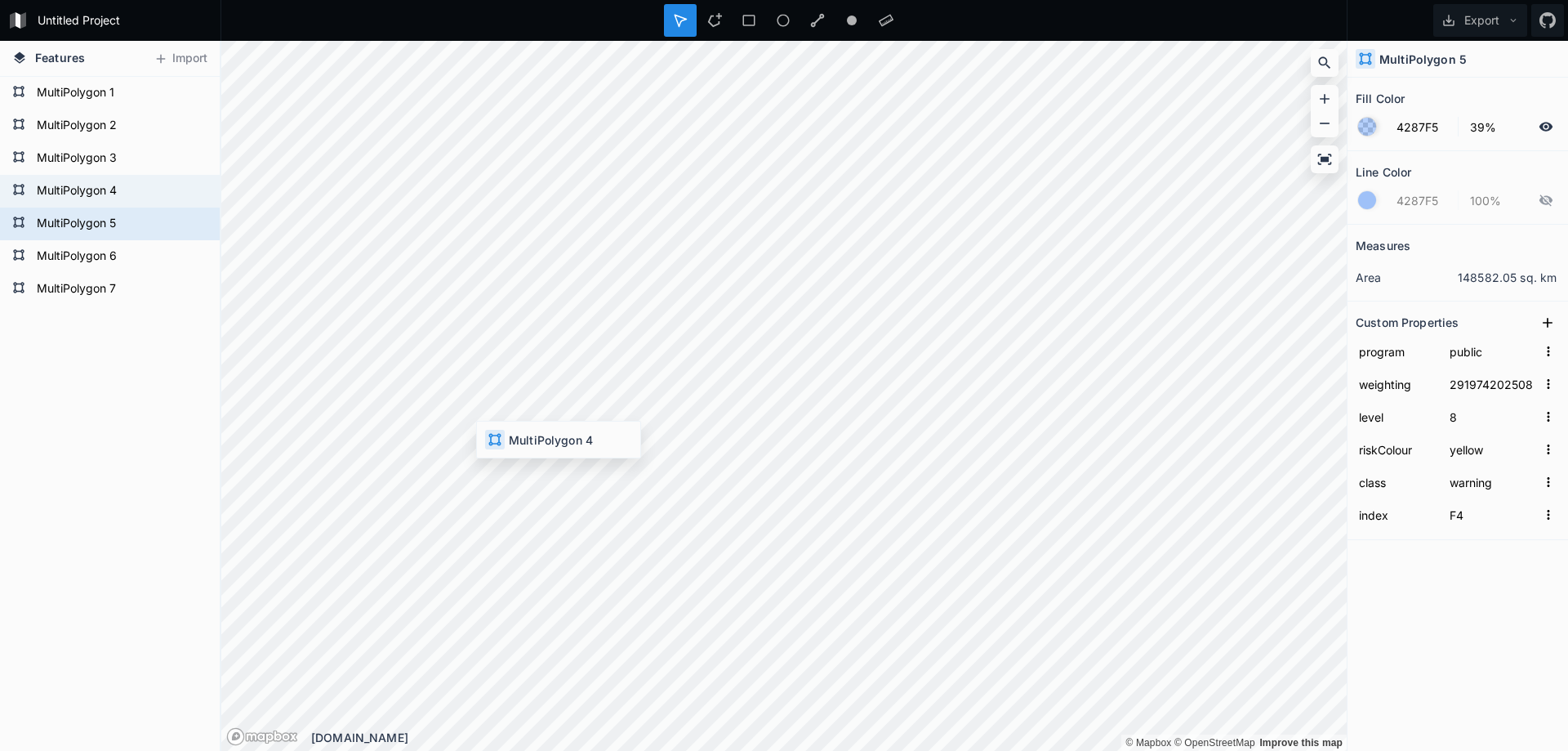
type input "29198020250820153000"
type input "watch"
type input "F3"
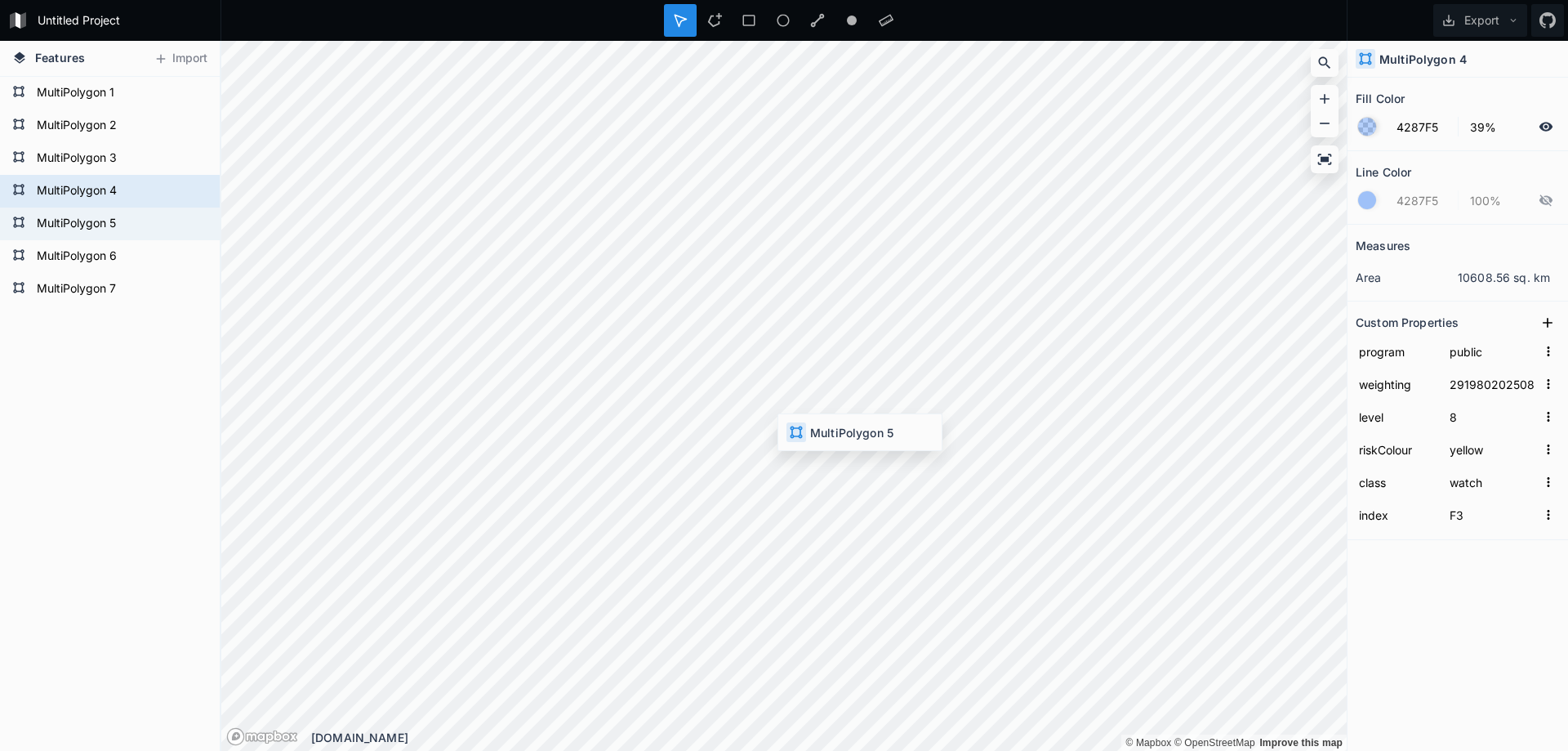
type input "29197420250820166000"
type input "warning"
type input "F4"
type input "29198020250820153000"
type input "watch"
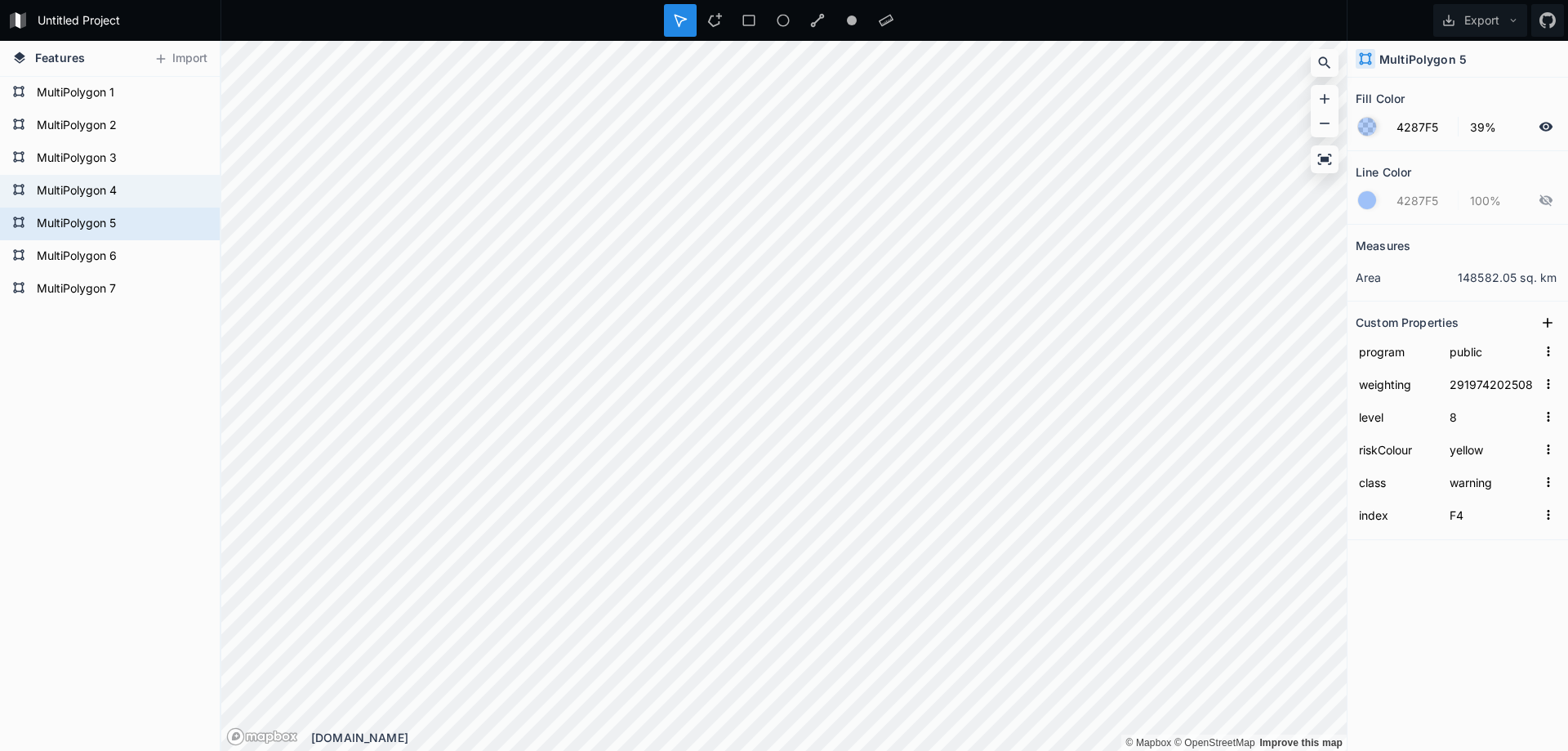
type input "F3"
type input "29197420250820166000"
type input "warning"
type input "F4"
type input "29198020250820153000"
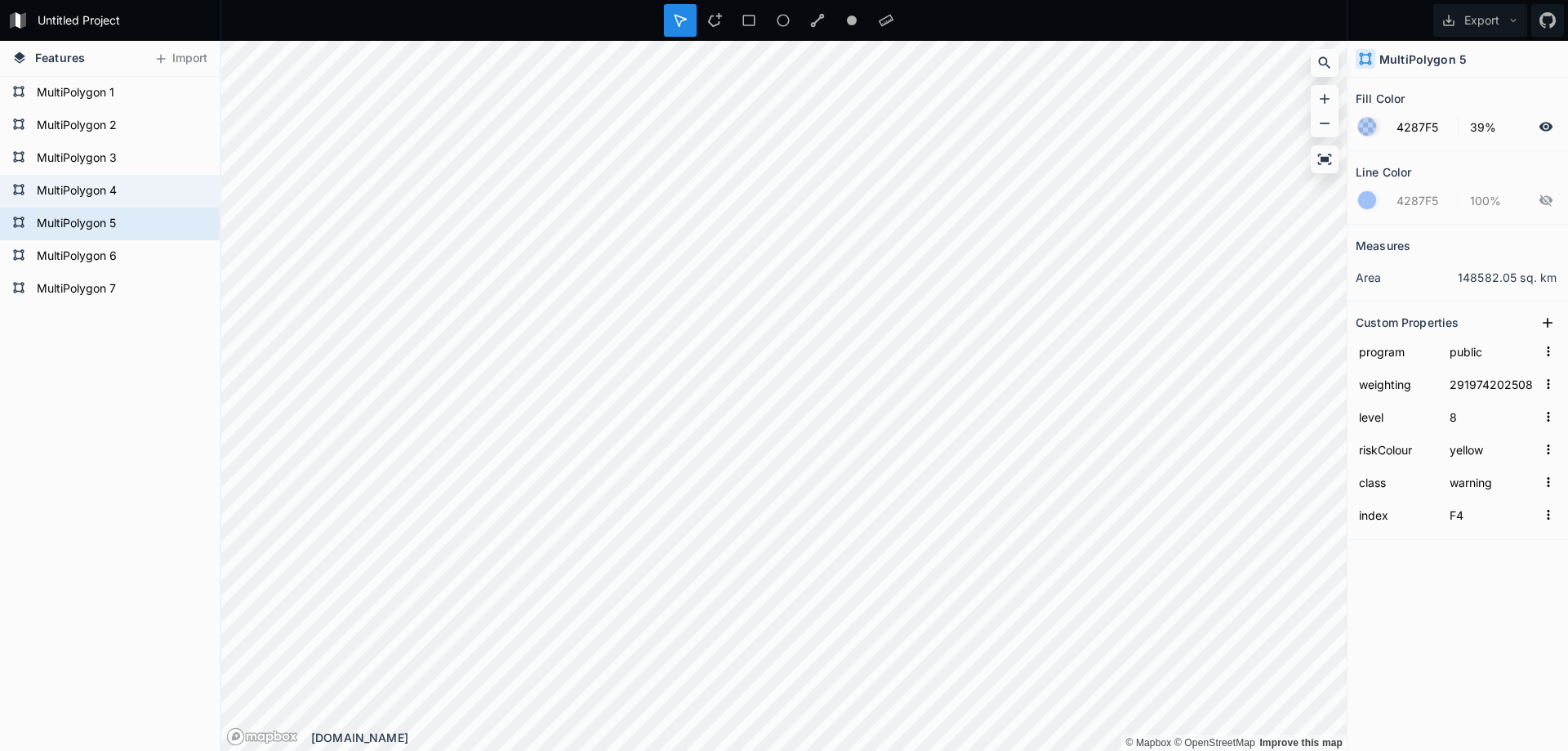
type input "watch"
type input "F3"
type input "29197420250820166000"
type input "warning"
type input "F4"
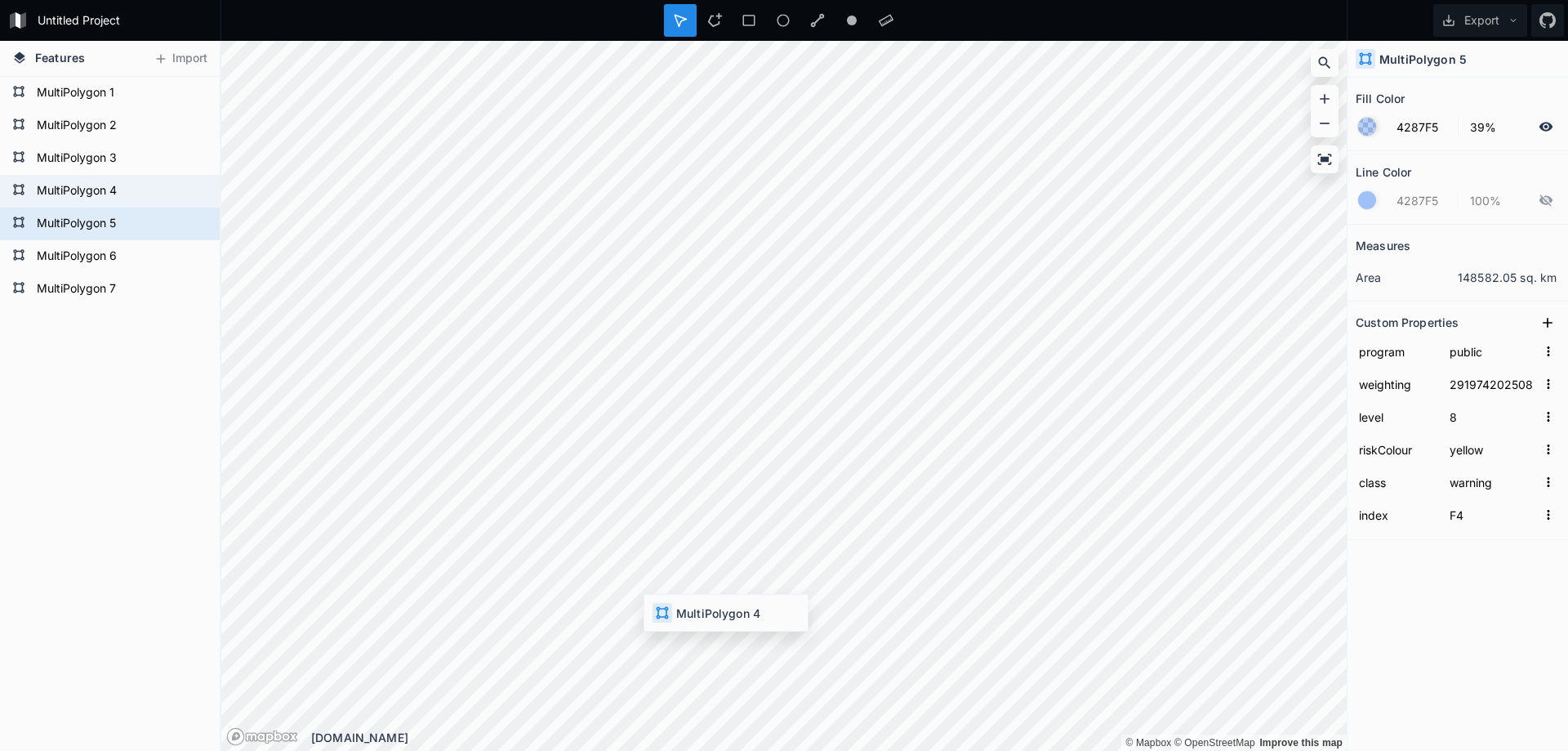
type input "29198020250820153000"
type input "watch"
type input "F3"
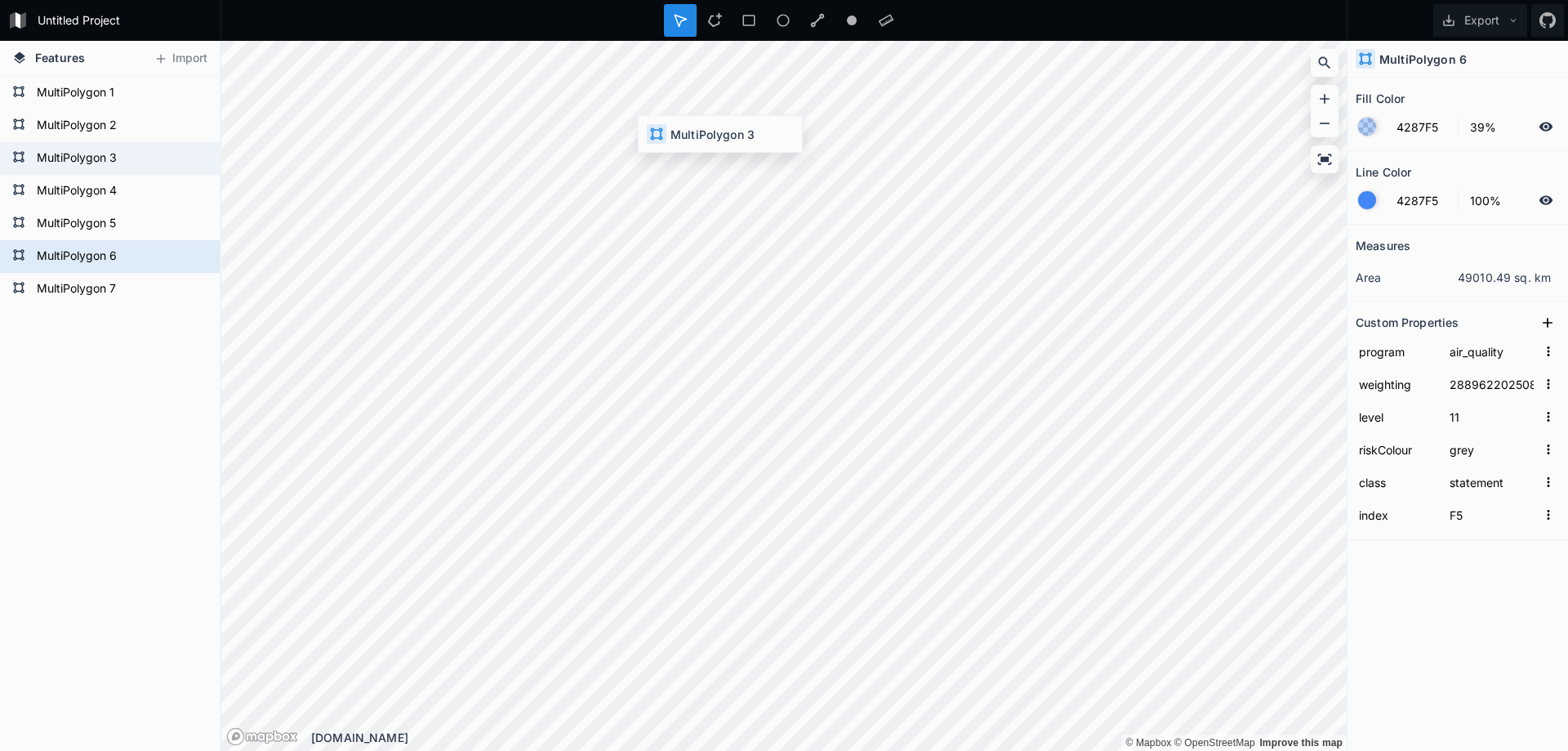
type input "coastal_flooding"
type input "29199220250820160000"
type input "8"
type input "yellow"
type input "warning"
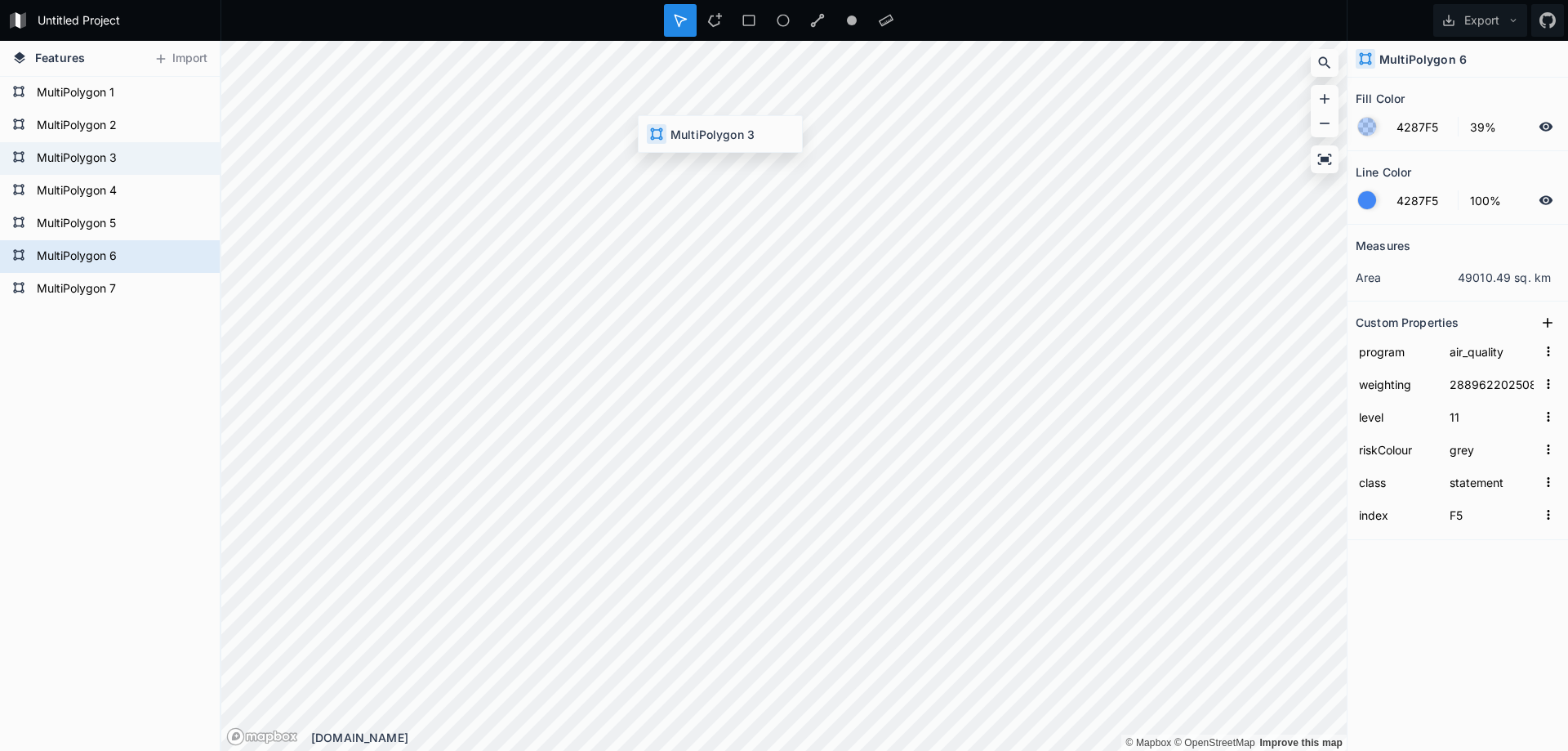
type input "F2"
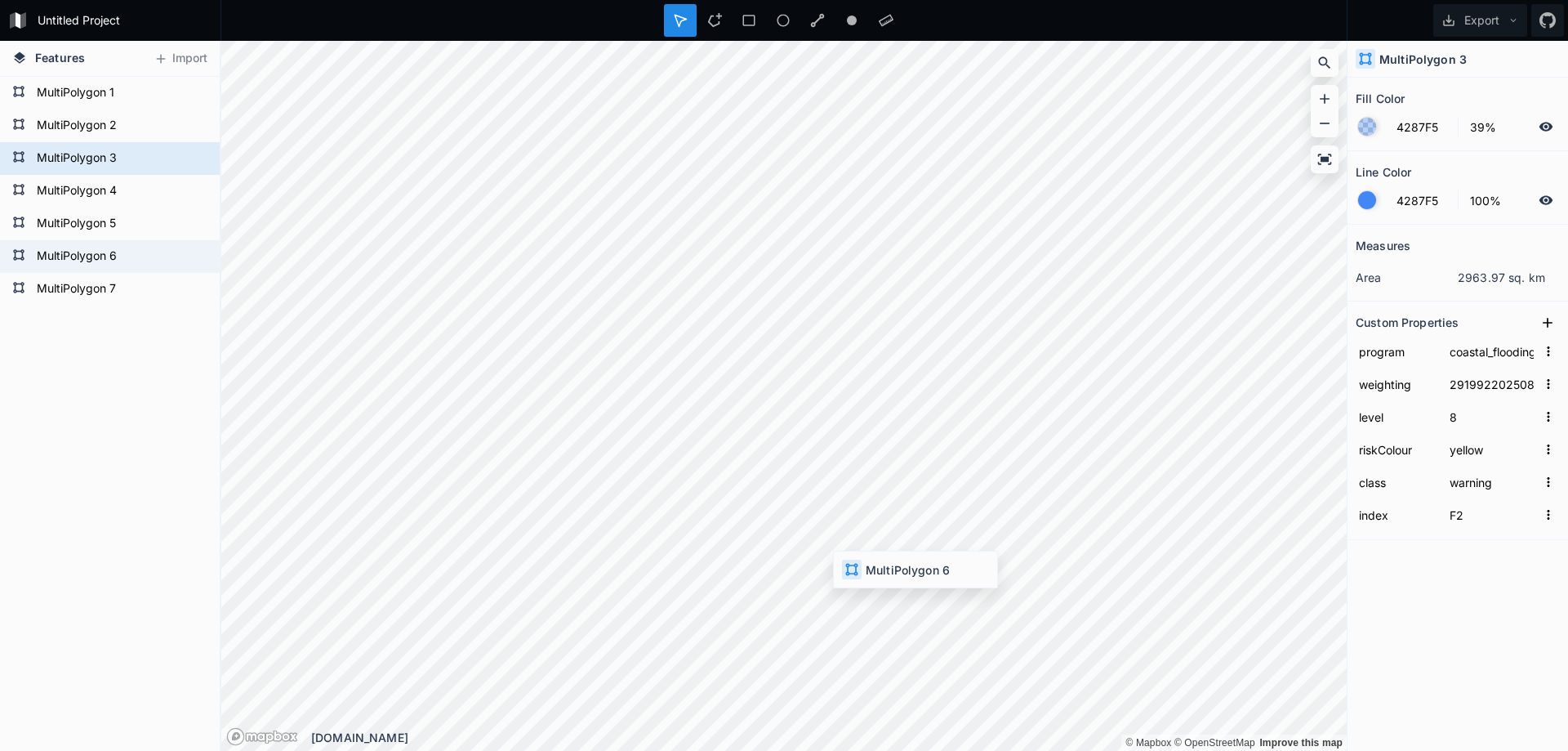
type input "air_quality"
type input "28896220250820140000"
type input "11"
type input "grey"
type input "statement"
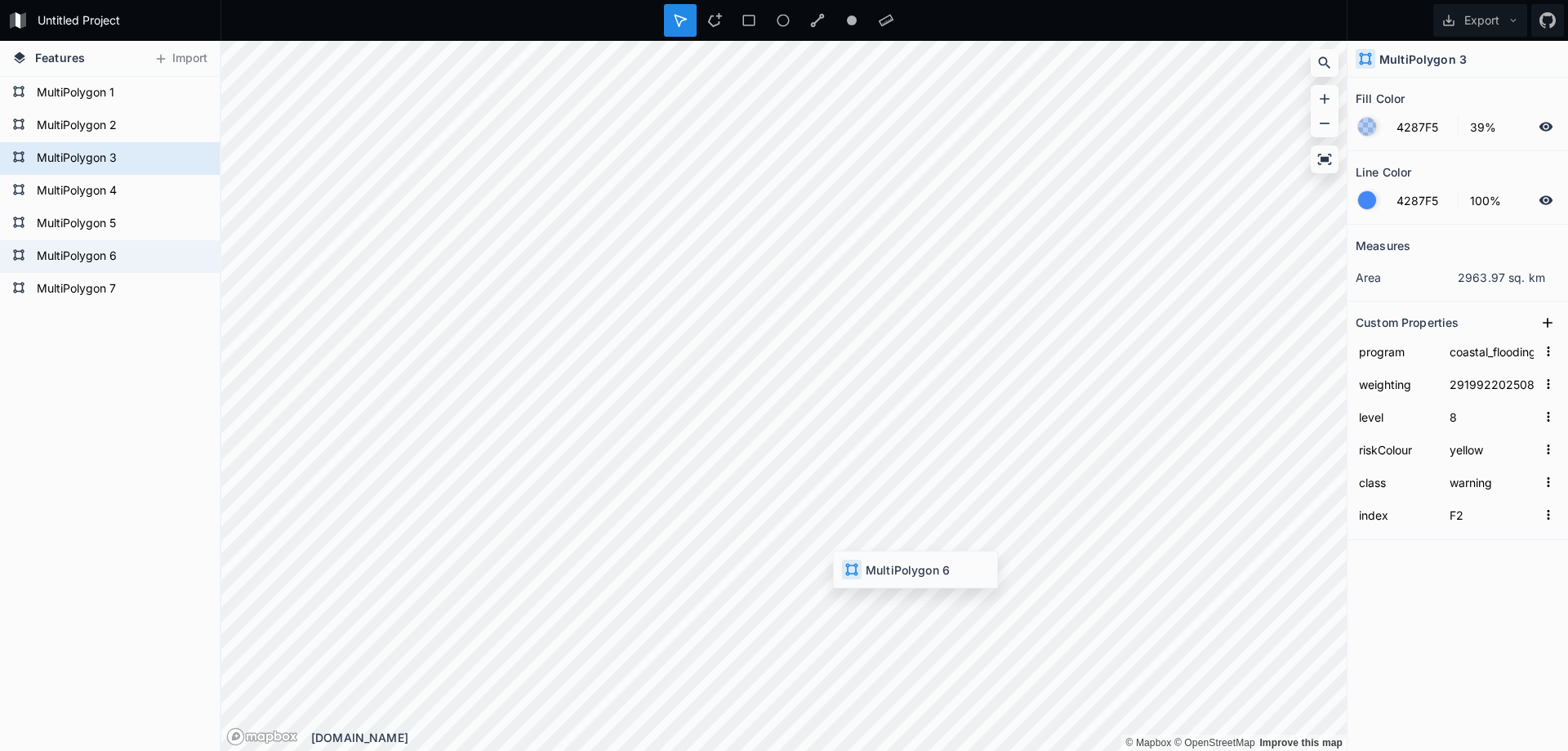
type input "F5"
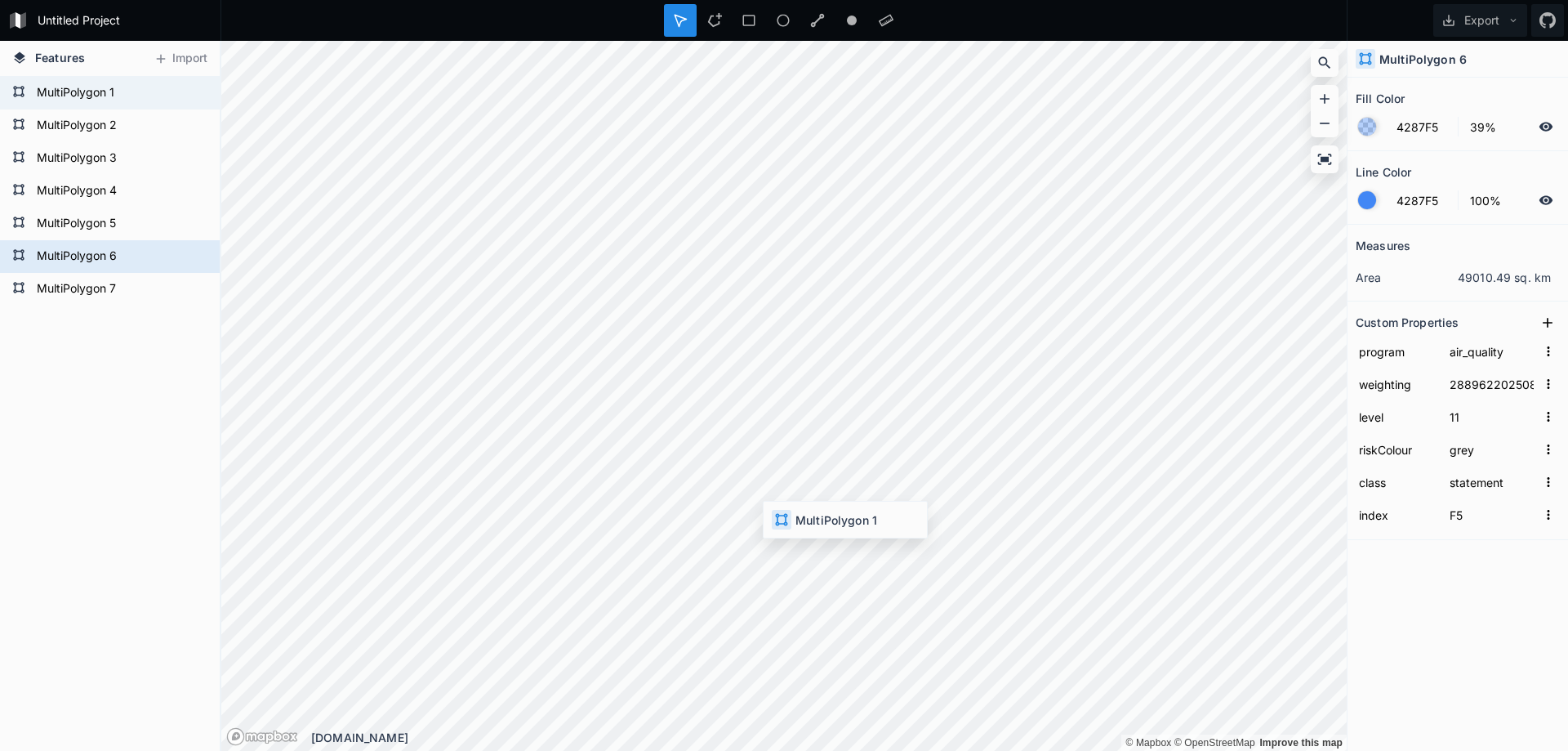
type input "public"
type input "29798020250820150000"
type input "2"
type input "orange"
type input "watch"
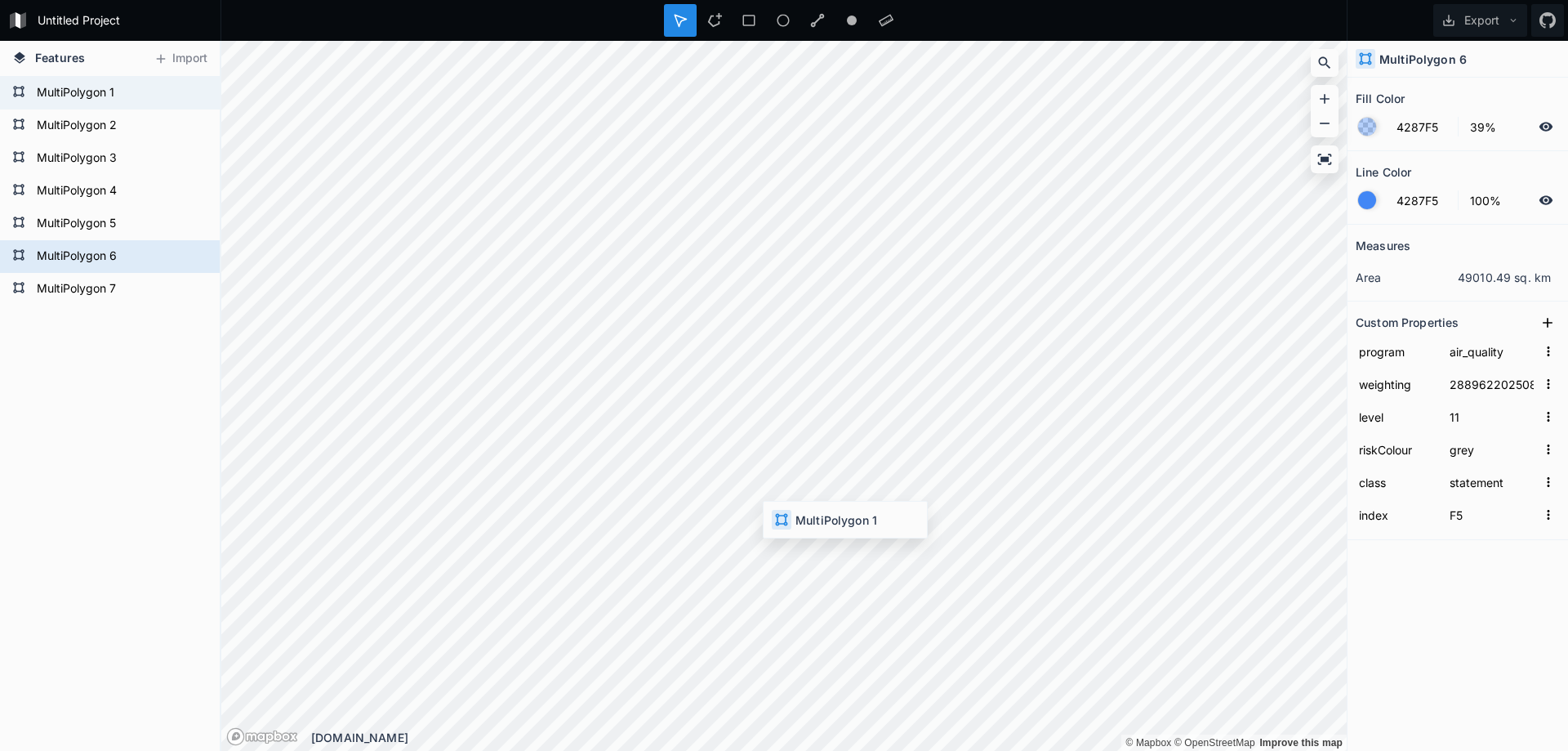
type input "F0"
